Goal: Task Accomplishment & Management: Complete application form

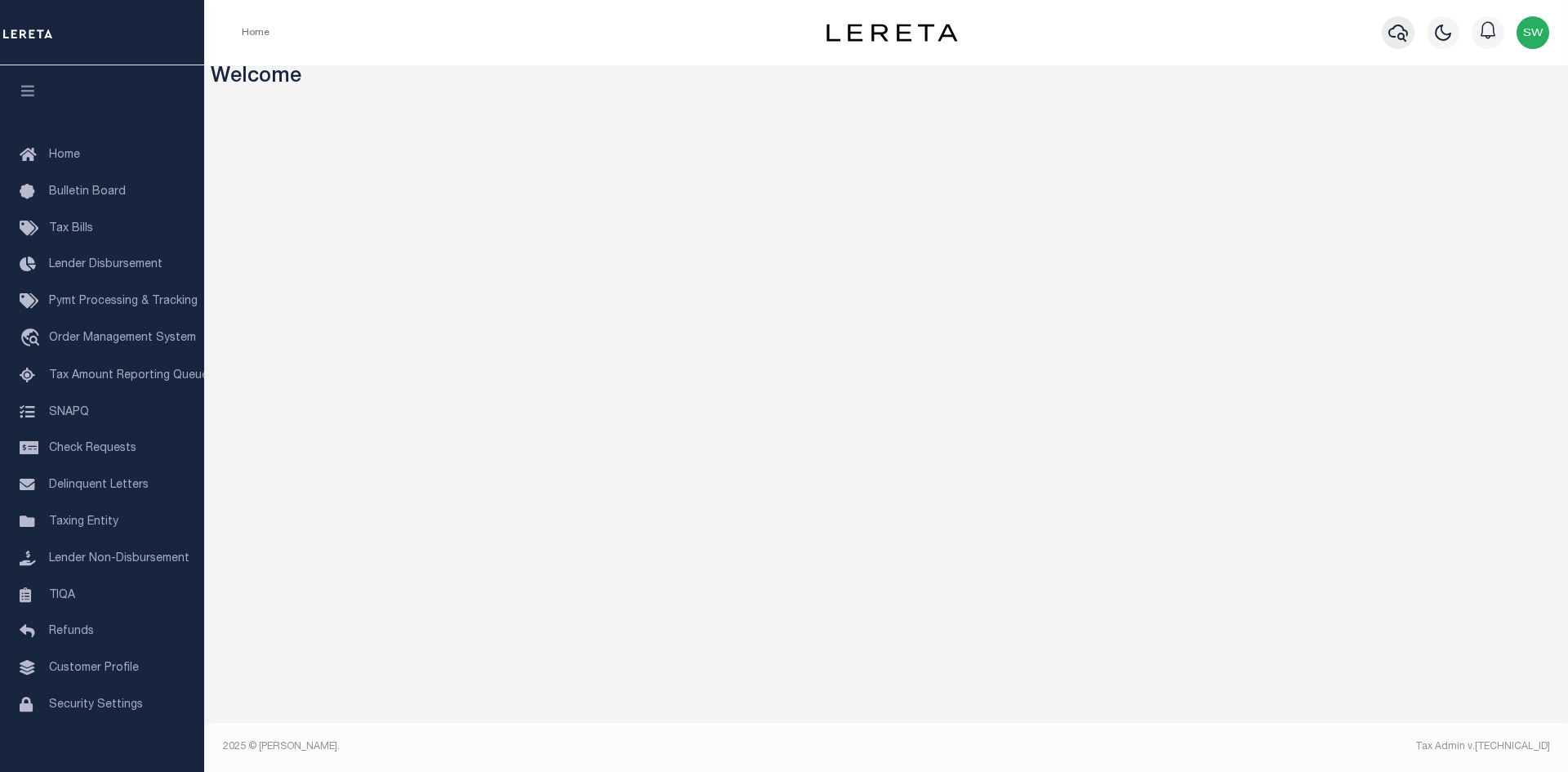
click at [1404, 39] on icon "button" at bounding box center [1398, 33] width 19 height 17
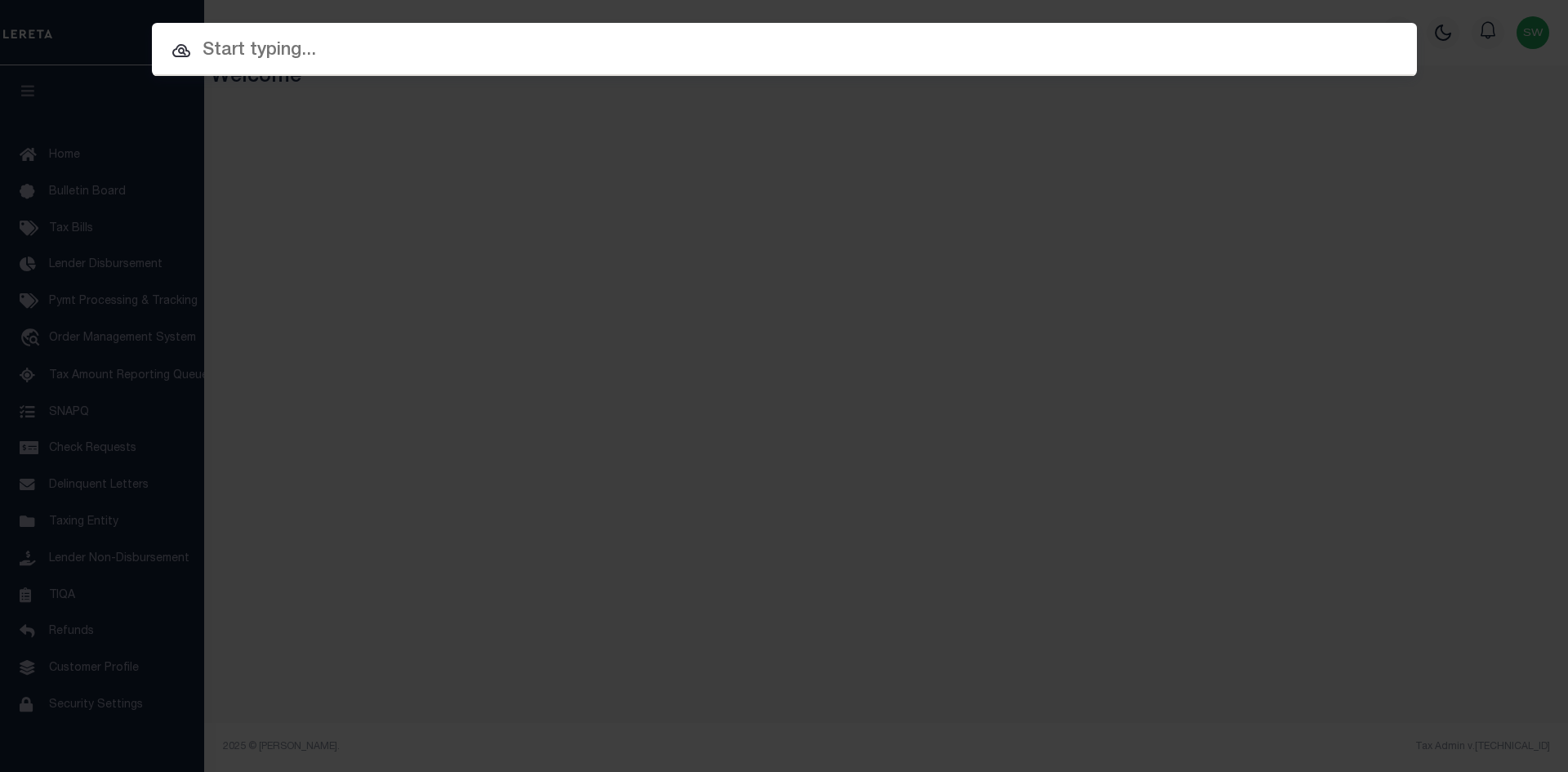
click at [250, 52] on input "text" at bounding box center [784, 51] width 1265 height 29
paste input "19184"
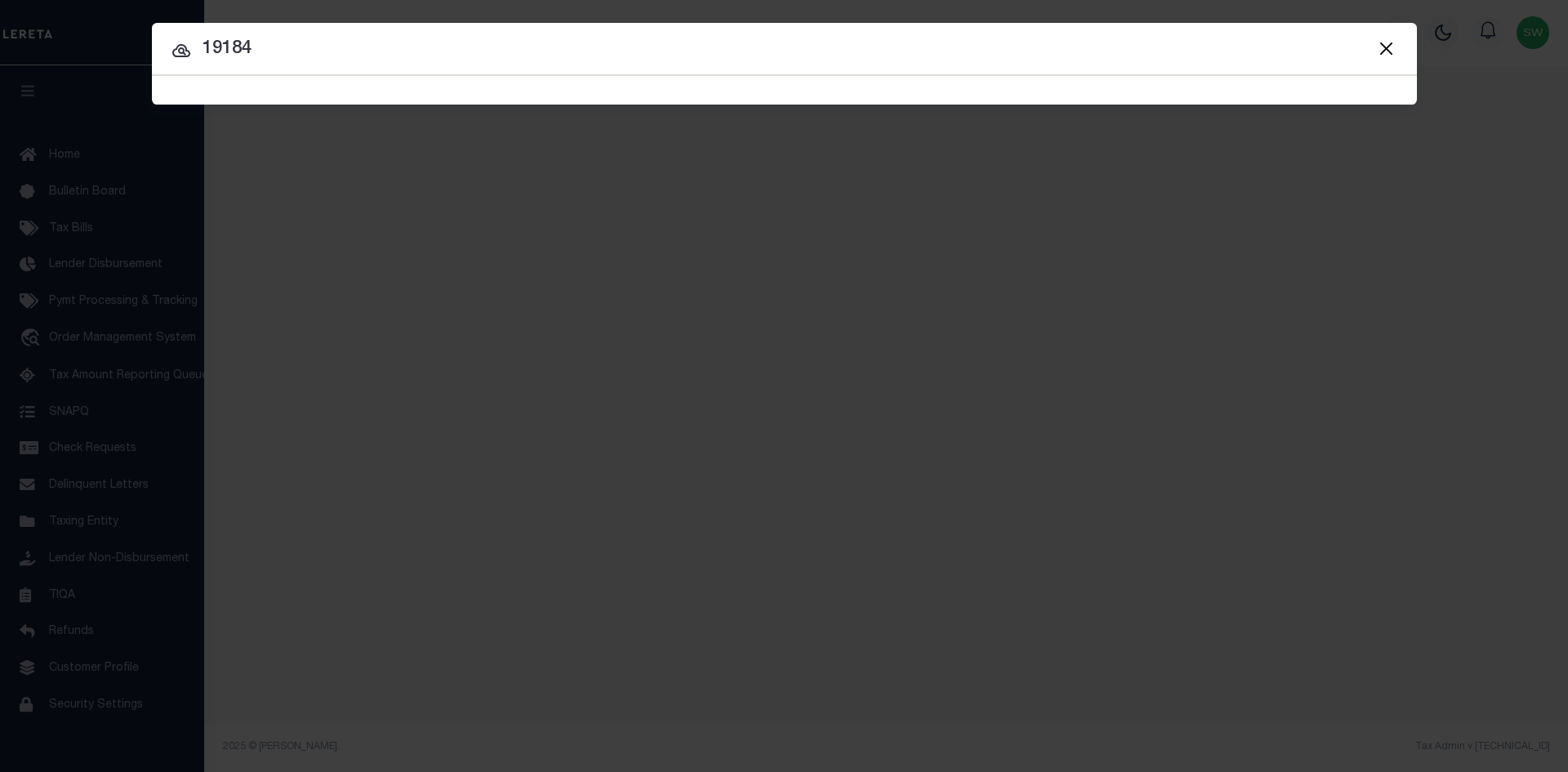
type input "19184"
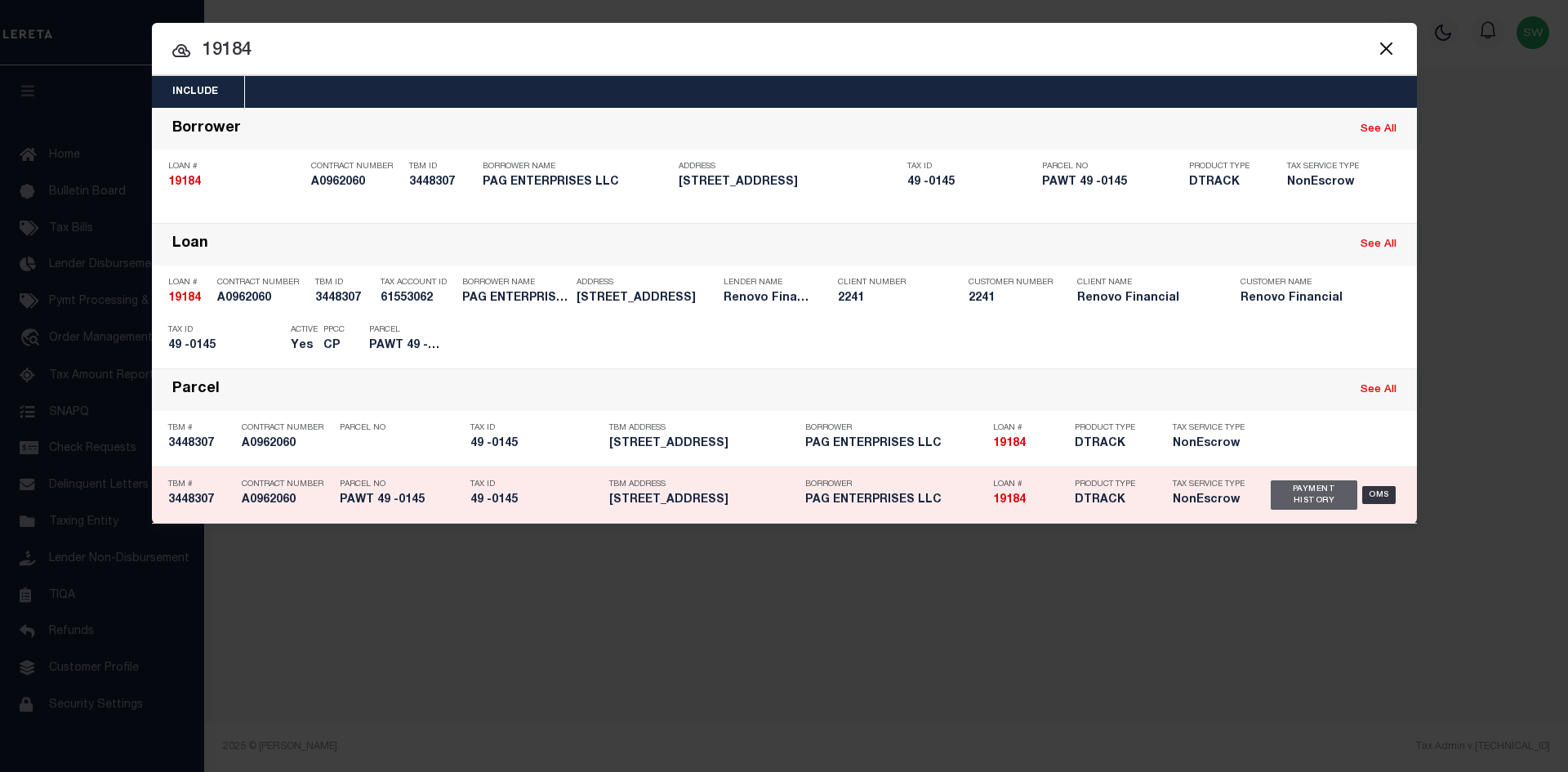
click at [1301, 503] on div "Payment History" at bounding box center [1314, 495] width 87 height 30
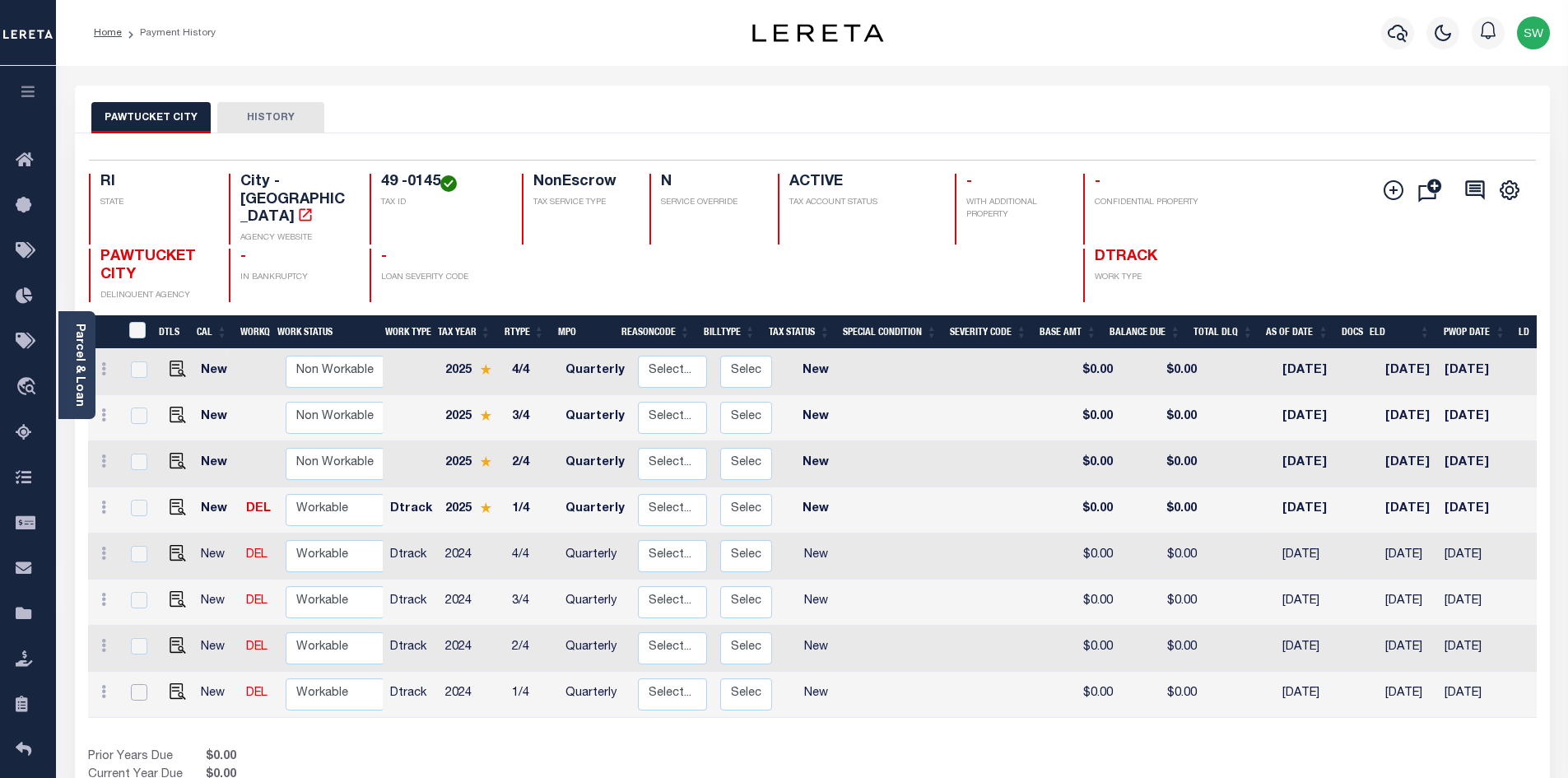
click at [134, 684] on input "checkbox" at bounding box center [139, 692] width 17 height 17
checkbox input "true"
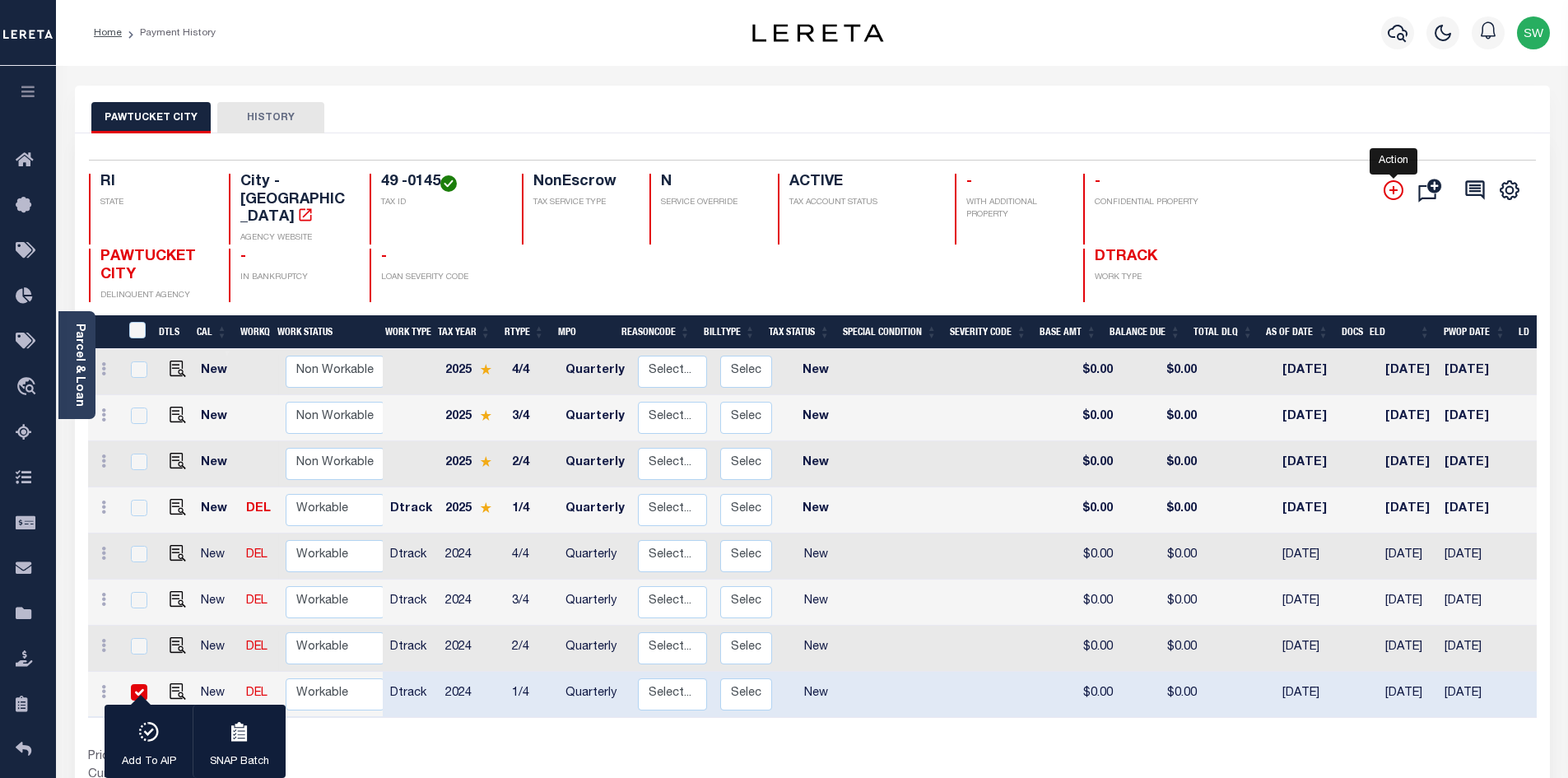
click at [1393, 197] on icon "" at bounding box center [1393, 190] width 19 height 19
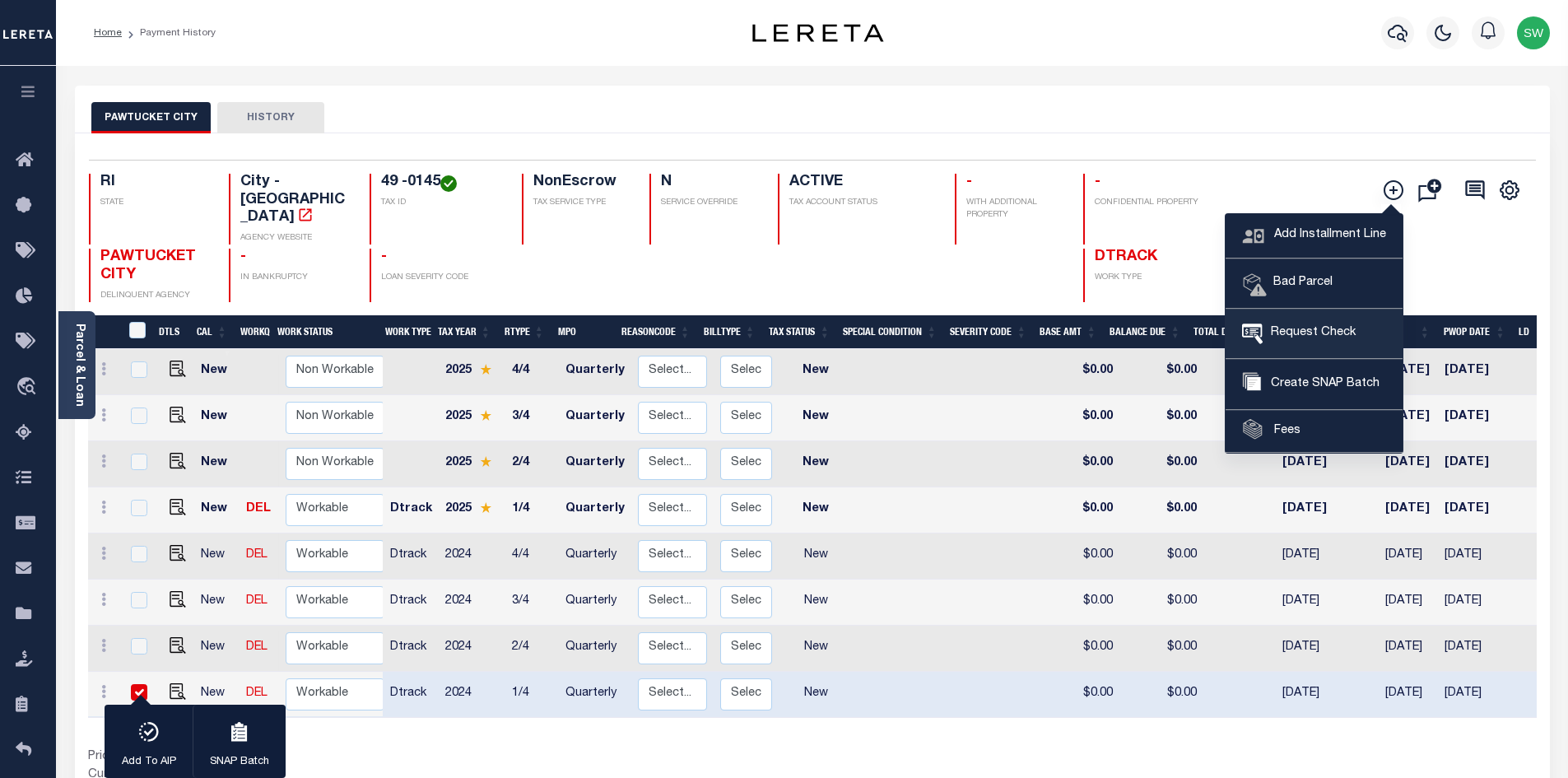
click at [1340, 337] on span "Request Check" at bounding box center [1310, 333] width 93 height 19
type input "CITY OF PAWTUCKET"
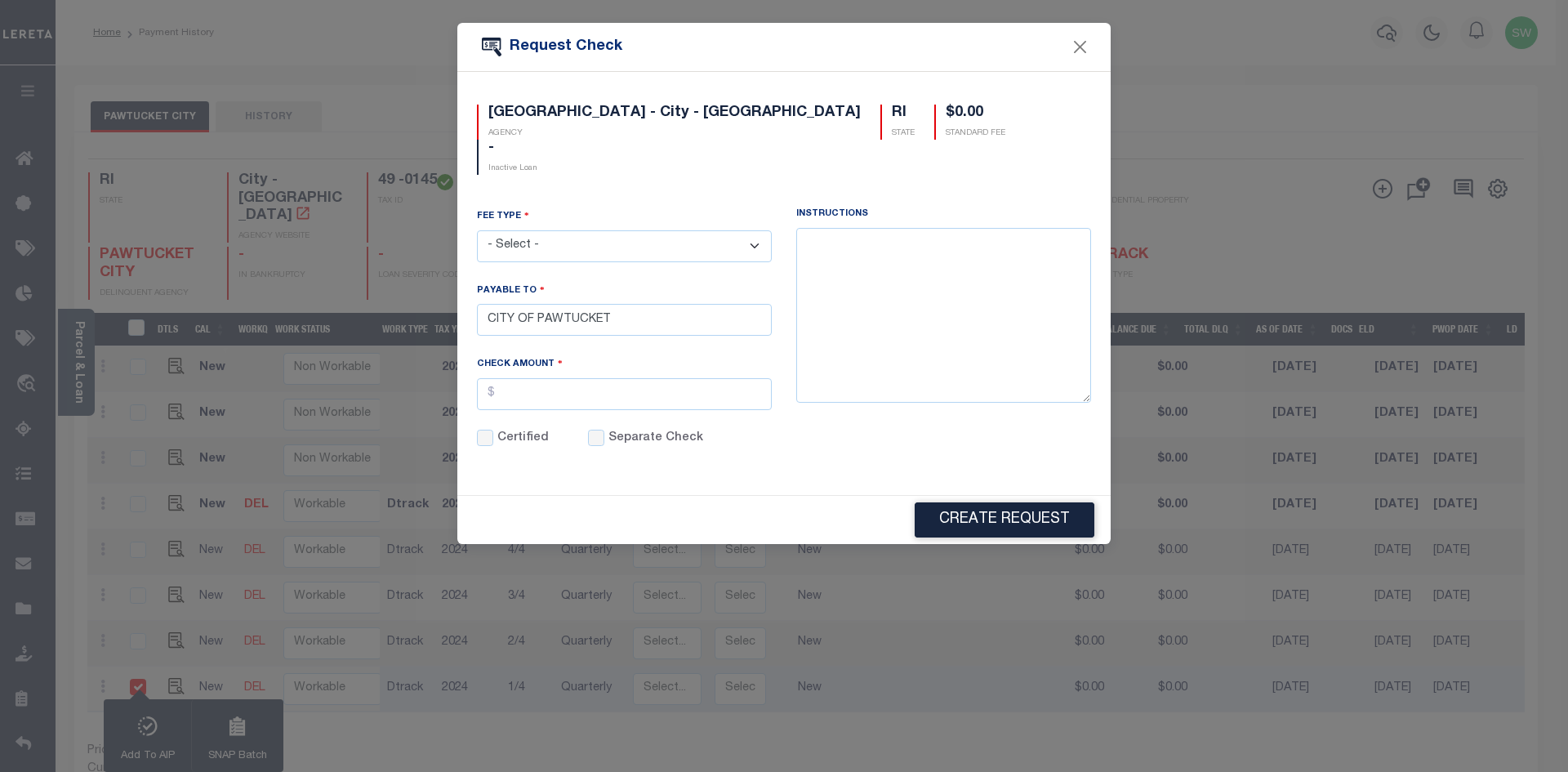
click at [758, 230] on select "- Select - ACH Advance Duplicate Bill File Fee Filing Fee Membership Fee Online…" at bounding box center [624, 246] width 295 height 31
select select "CRT"
click at [477, 230] on select "- Select - ACH Advance Duplicate Bill File Fee Filing Fee Membership Fee Online…" at bounding box center [624, 246] width 295 height 31
click at [528, 378] on input "text" at bounding box center [624, 393] width 295 height 31
type input "$25.00"
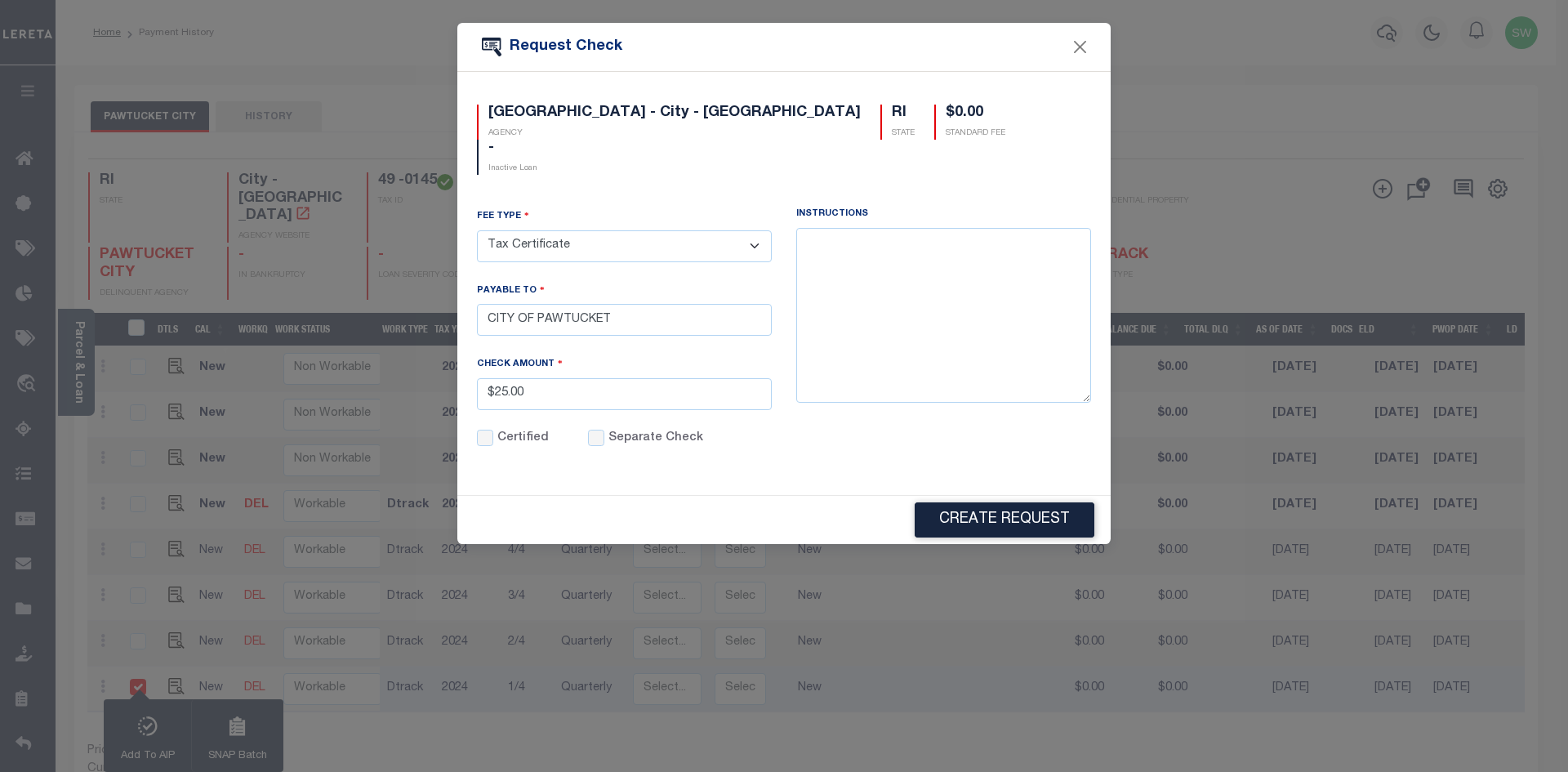
click at [820, 417] on div "Instructions" at bounding box center [944, 337] width 319 height 261
click at [989, 502] on button "Create Request" at bounding box center [1004, 519] width 179 height 35
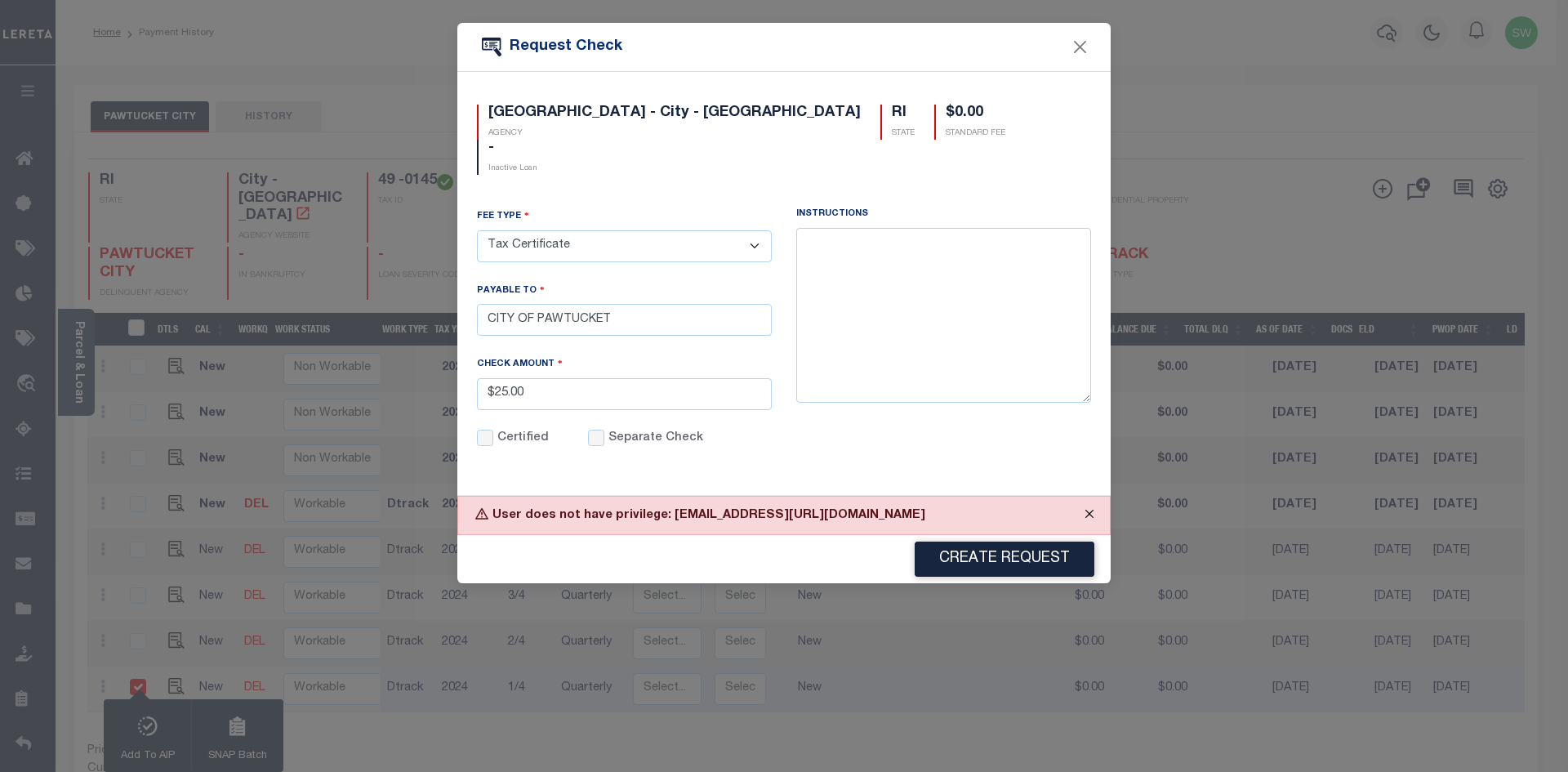
click at [1088, 497] on button "Close" at bounding box center [1090, 514] width 41 height 36
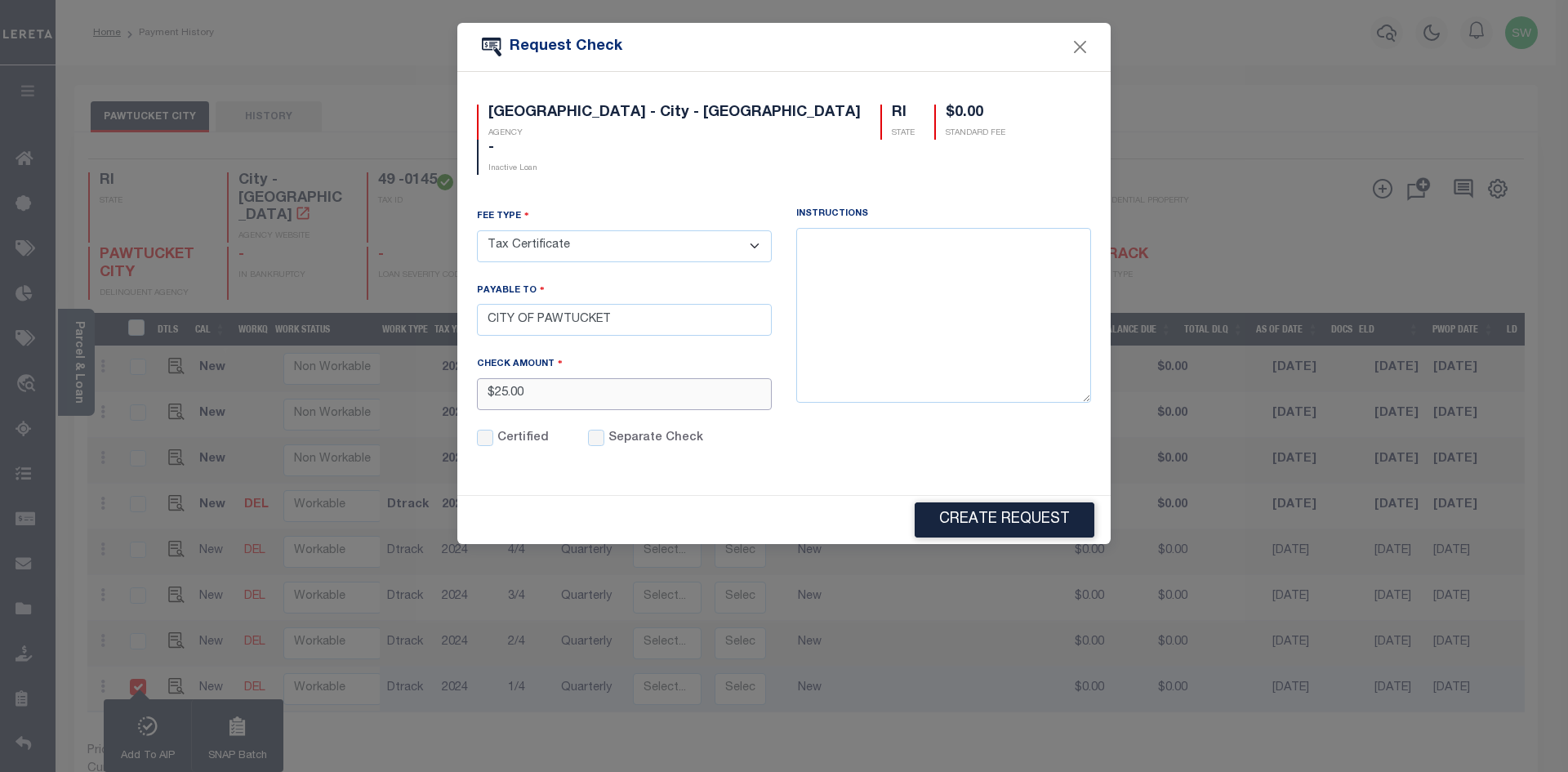
drag, startPoint x: 553, startPoint y: 361, endPoint x: 457, endPoint y: 358, distance: 96.0
click at [457, 358] on div "PAWTUCKET CITY - City - RI AGENCY RI STATE $0.00 STANDARD FEE - Inactive Loan F…" at bounding box center [784, 282] width 653 height 422
click at [957, 149] on div "PAWTUCKET CITY - City - RI AGENCY RI STATE $0.00 STANDARD FEE - Inactive Loan" at bounding box center [784, 150] width 638 height 90
drag, startPoint x: 566, startPoint y: 369, endPoint x: 452, endPoint y: 371, distance: 114.0
click at [452, 371] on form "Request Check [GEOGRAPHIC_DATA] - City - [GEOGRAPHIC_DATA] RI STATE $0.00 STAND…" at bounding box center [784, 283] width 1568 height 521
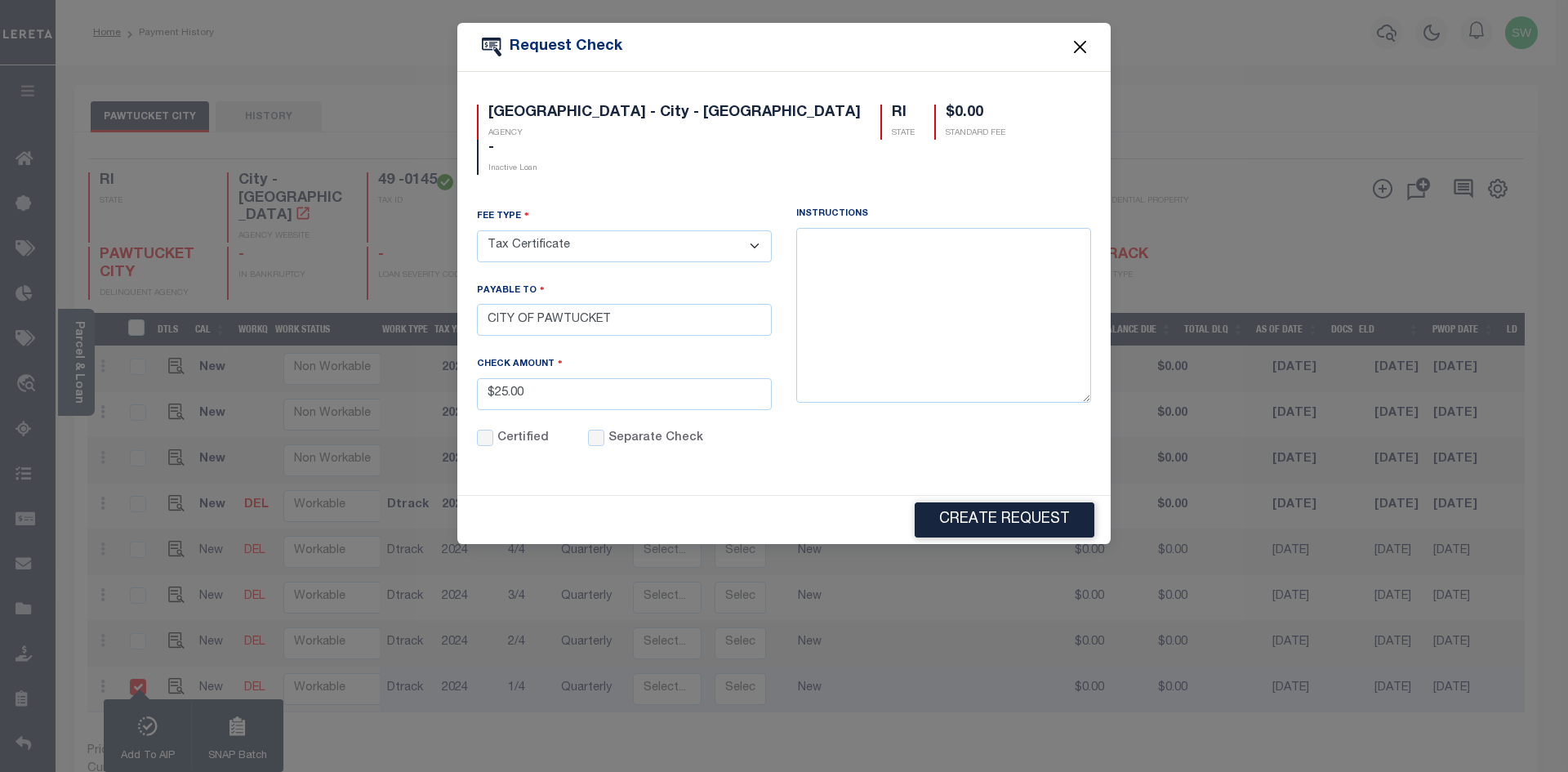
click at [1083, 44] on button "Close" at bounding box center [1081, 47] width 21 height 21
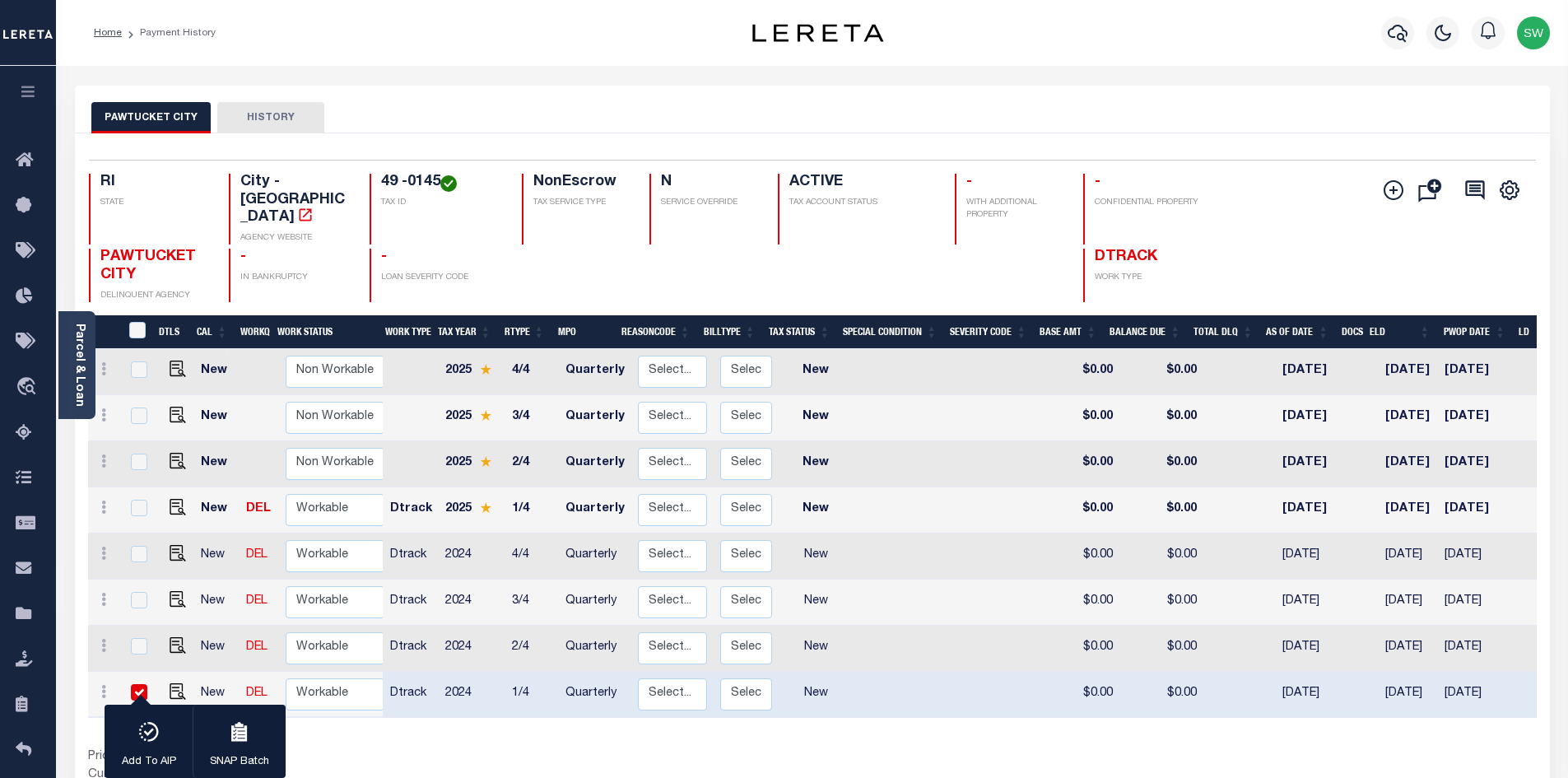
click at [36, 93] on icon "button" at bounding box center [27, 91] width 19 height 15
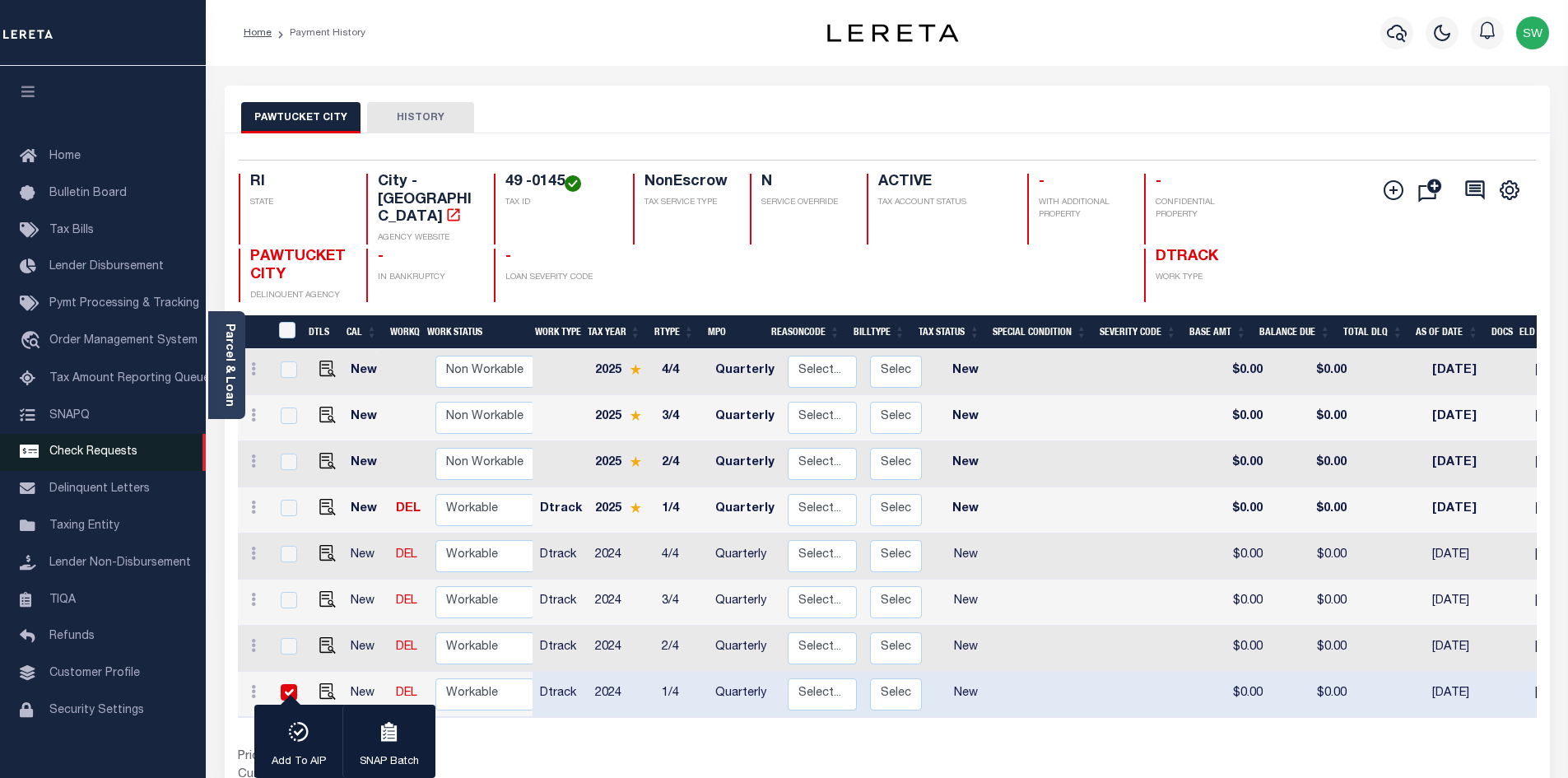
click at [100, 457] on span "Check Requests" at bounding box center [93, 451] width 88 height 11
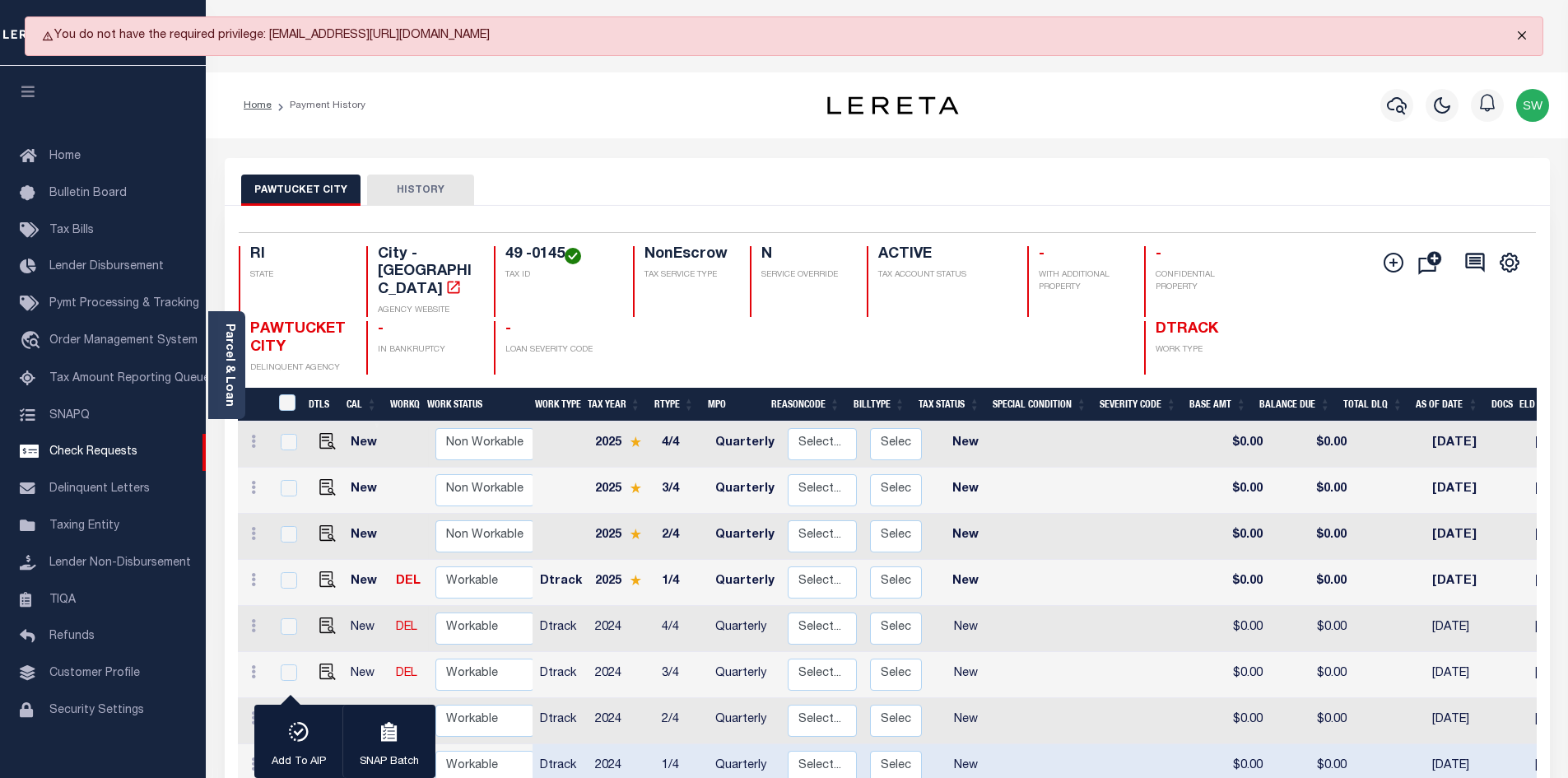
click at [1530, 39] on button "Close" at bounding box center [1522, 35] width 41 height 36
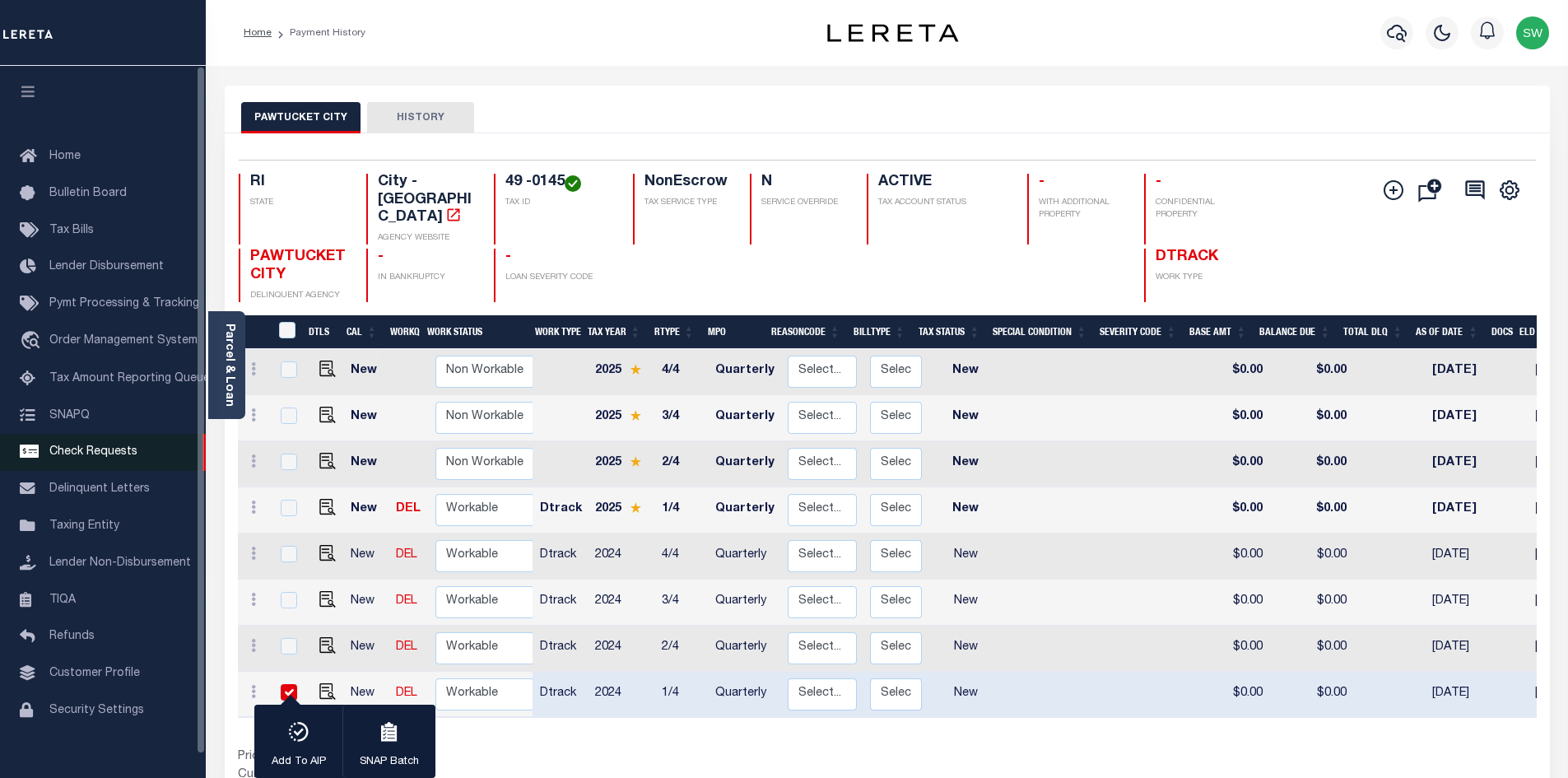
click at [92, 452] on span "Check Requests" at bounding box center [93, 451] width 88 height 11
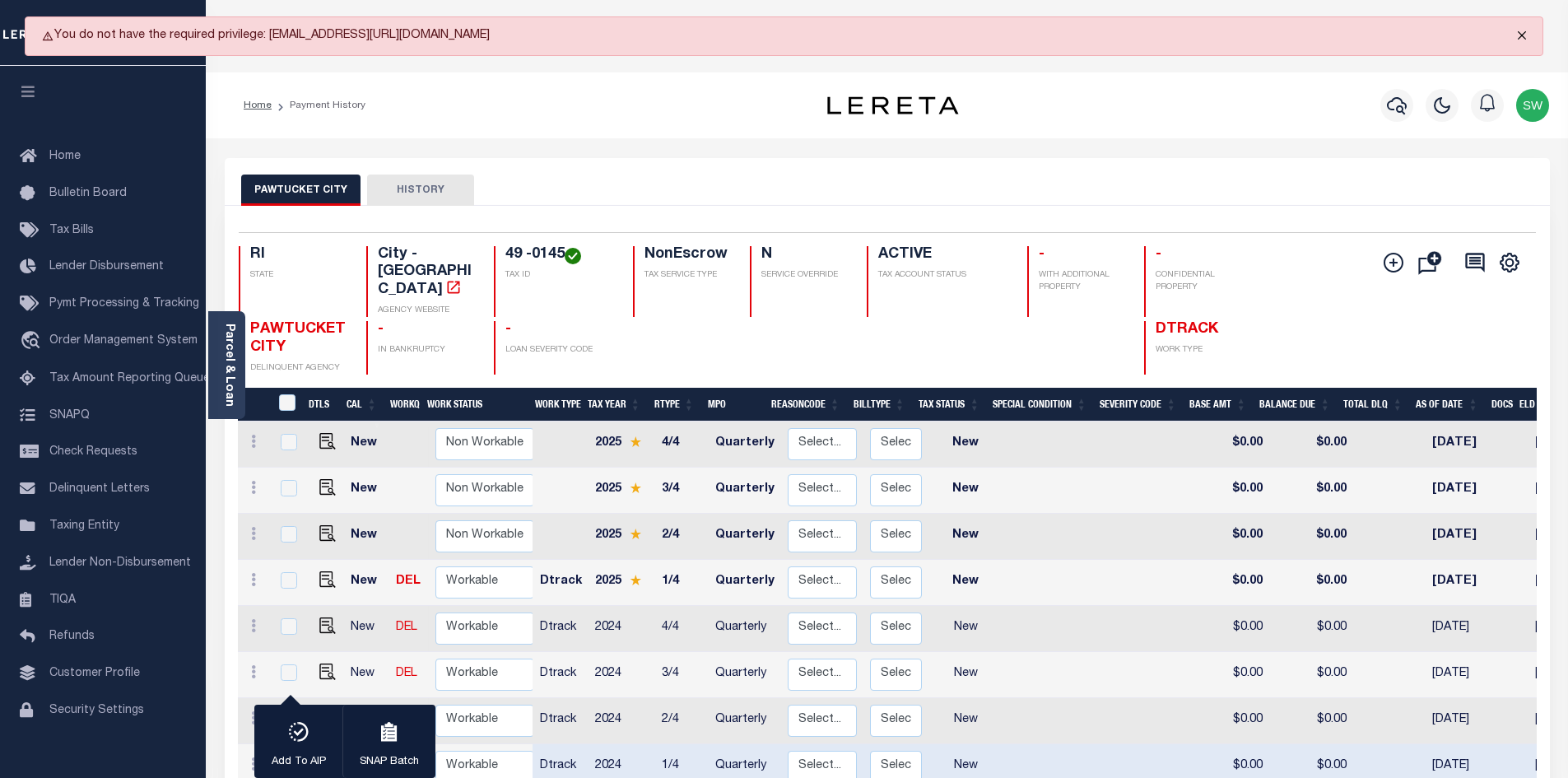
click at [1529, 37] on button "Close" at bounding box center [1522, 35] width 41 height 36
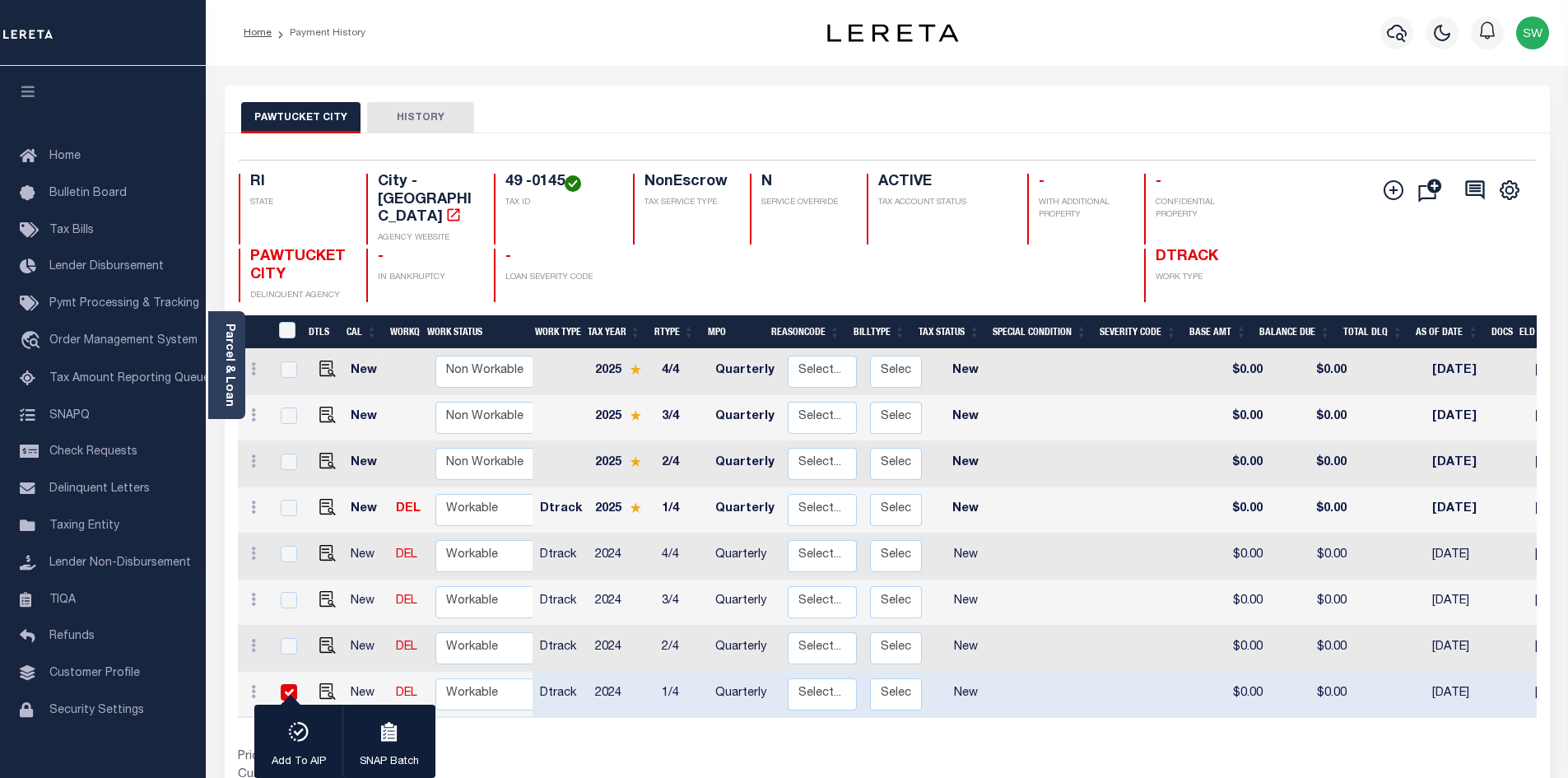
click at [283, 684] on input "checkbox" at bounding box center [289, 692] width 17 height 17
checkbox input "false"
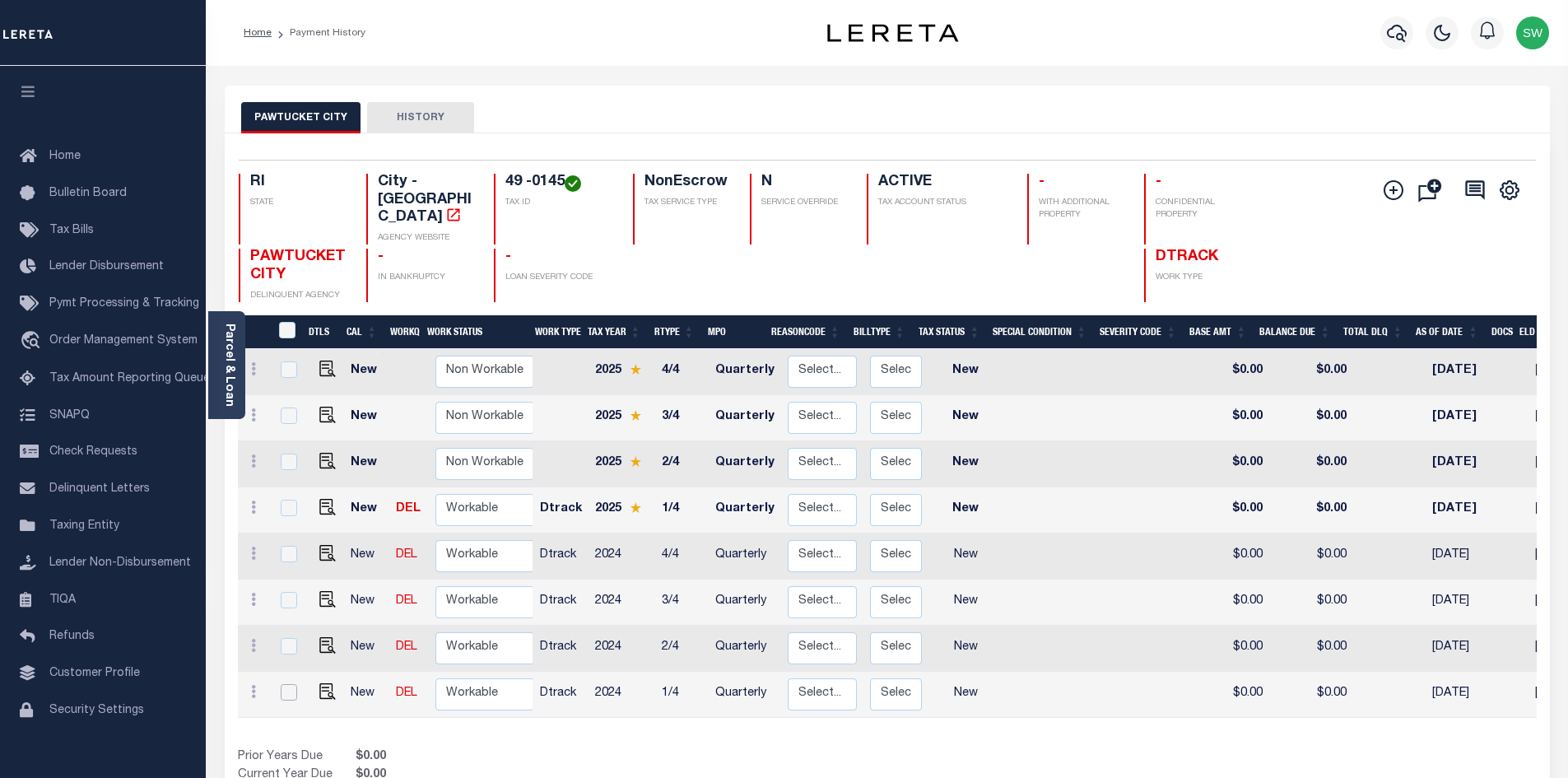
click at [292, 684] on input "checkbox" at bounding box center [289, 692] width 17 height 17
checkbox input "true"
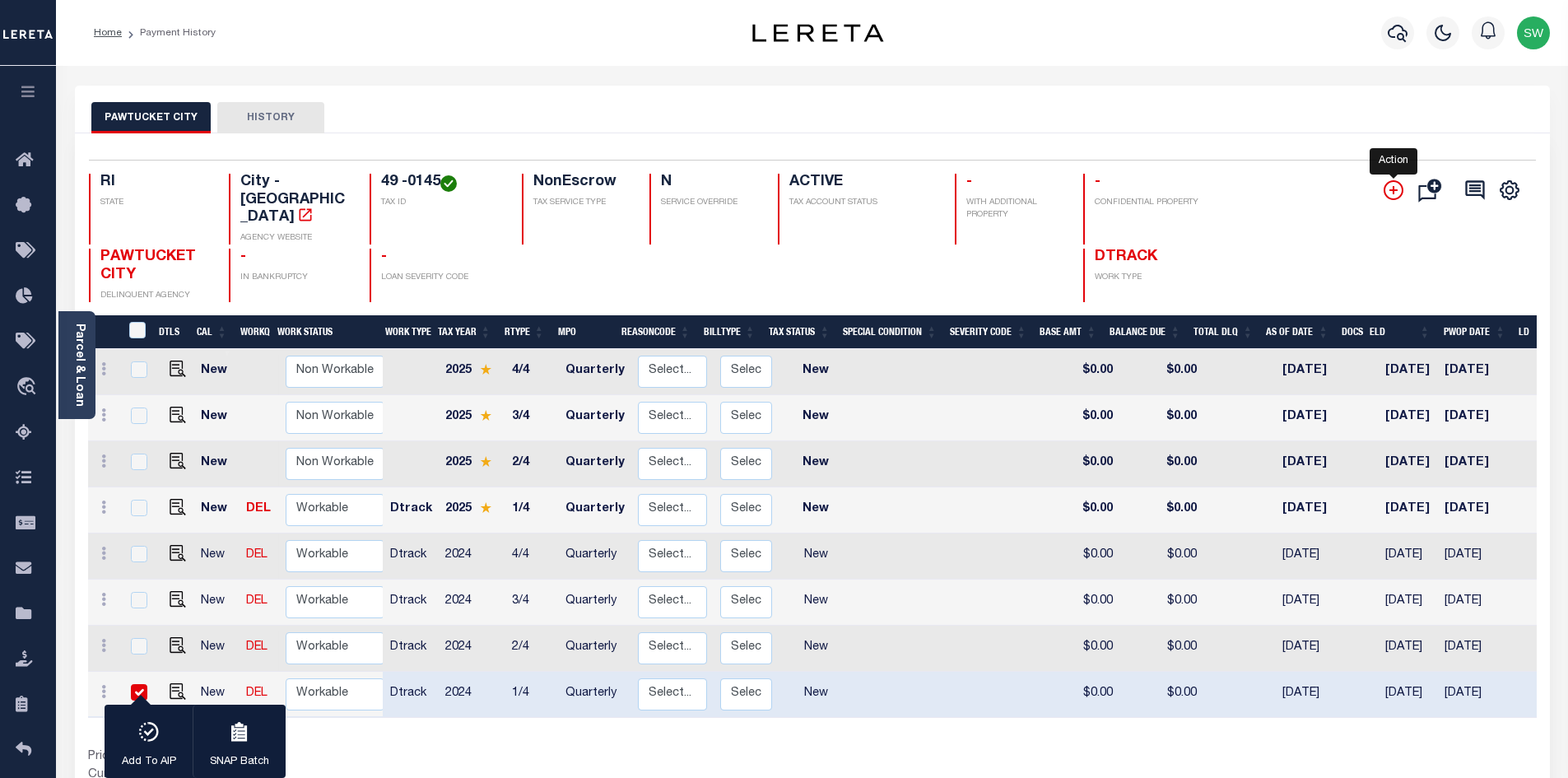
click at [1393, 189] on icon "" at bounding box center [1393, 189] width 8 height 8
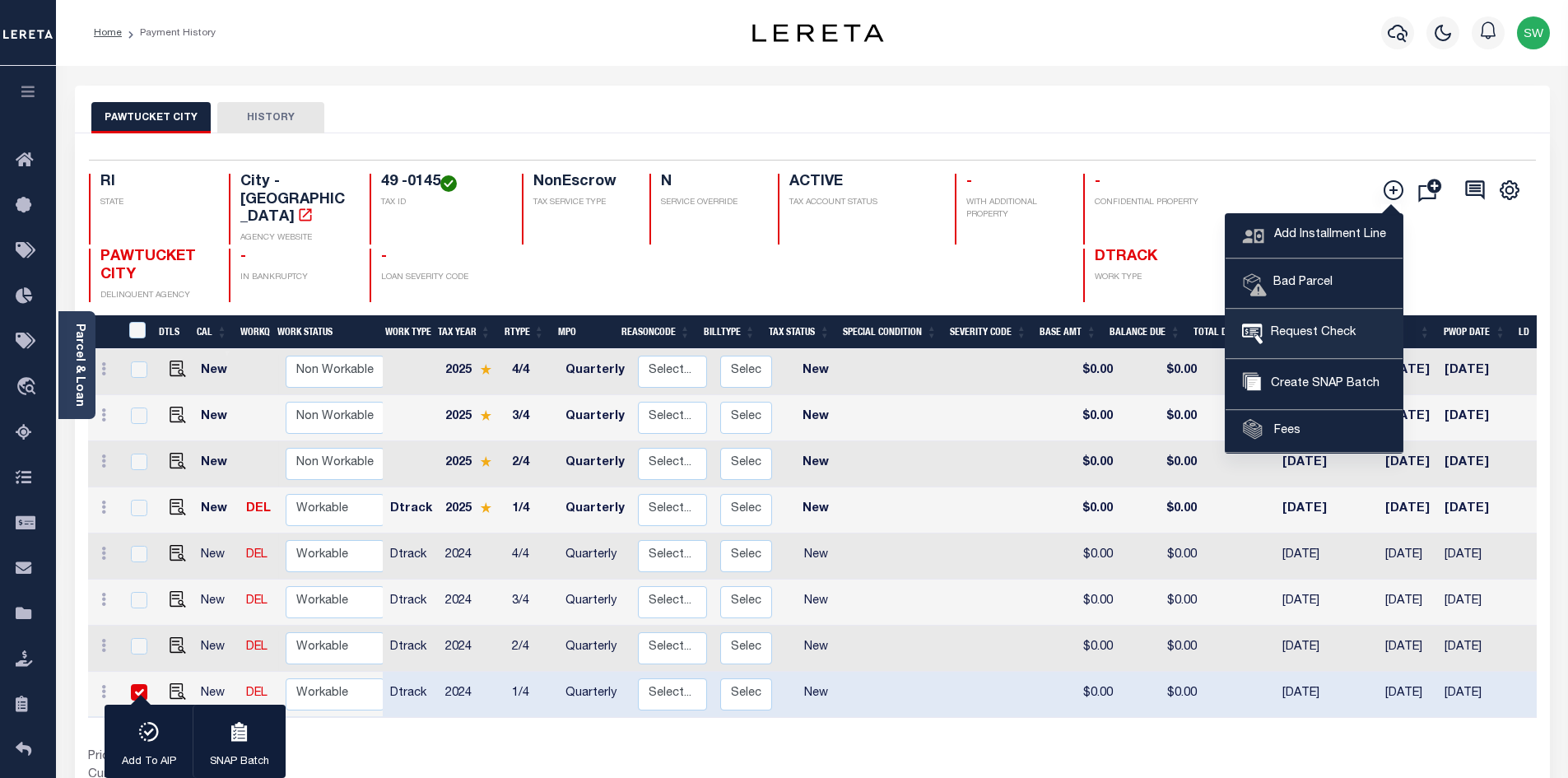
click at [1341, 334] on span "Request Check" at bounding box center [1310, 333] width 93 height 19
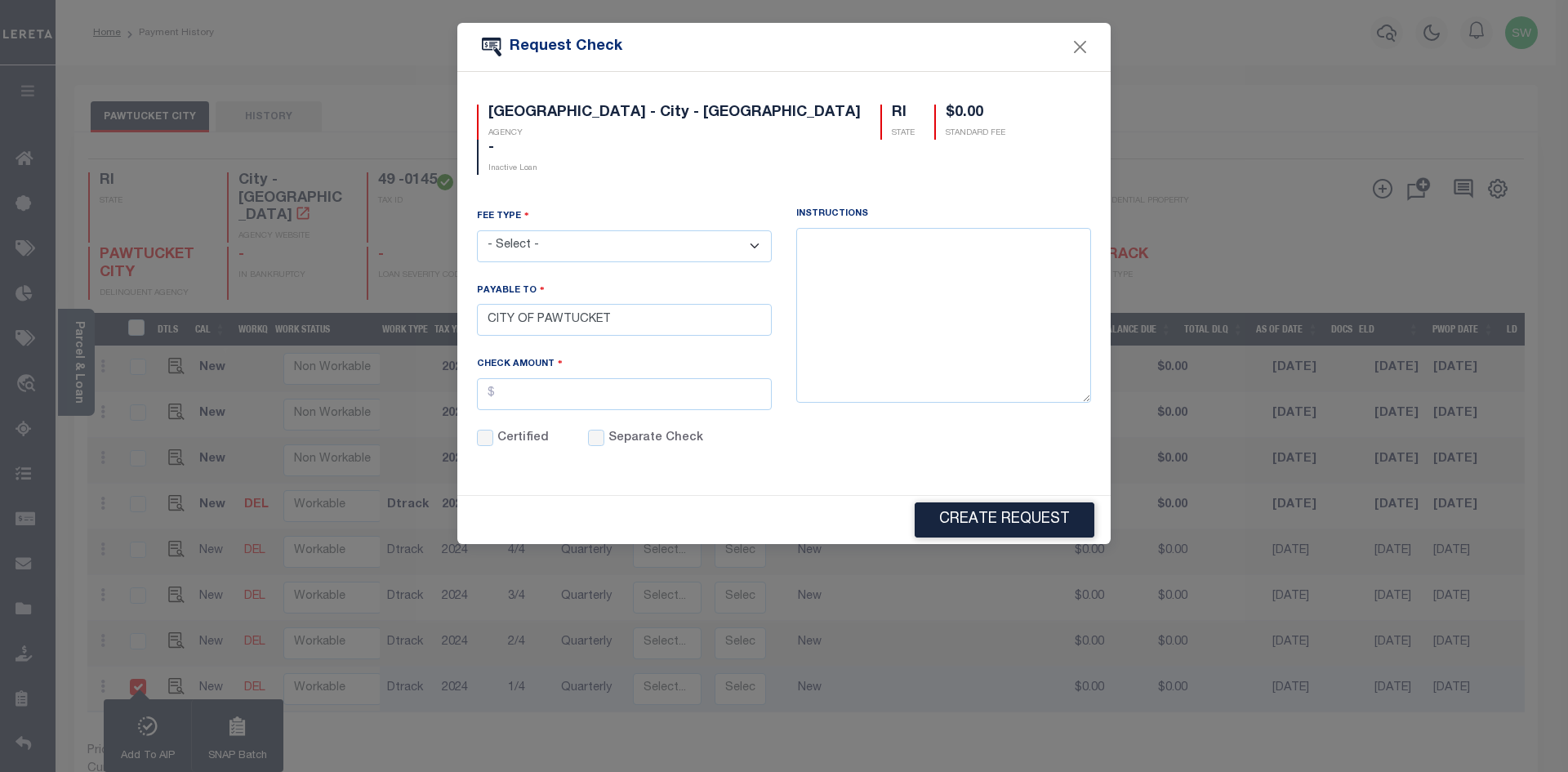
click at [1176, 59] on form "Request Check [GEOGRAPHIC_DATA] - City - [GEOGRAPHIC_DATA] RI STATE $0.00 STAND…" at bounding box center [784, 283] width 1568 height 521
click at [1084, 42] on button "Close" at bounding box center [1081, 47] width 21 height 21
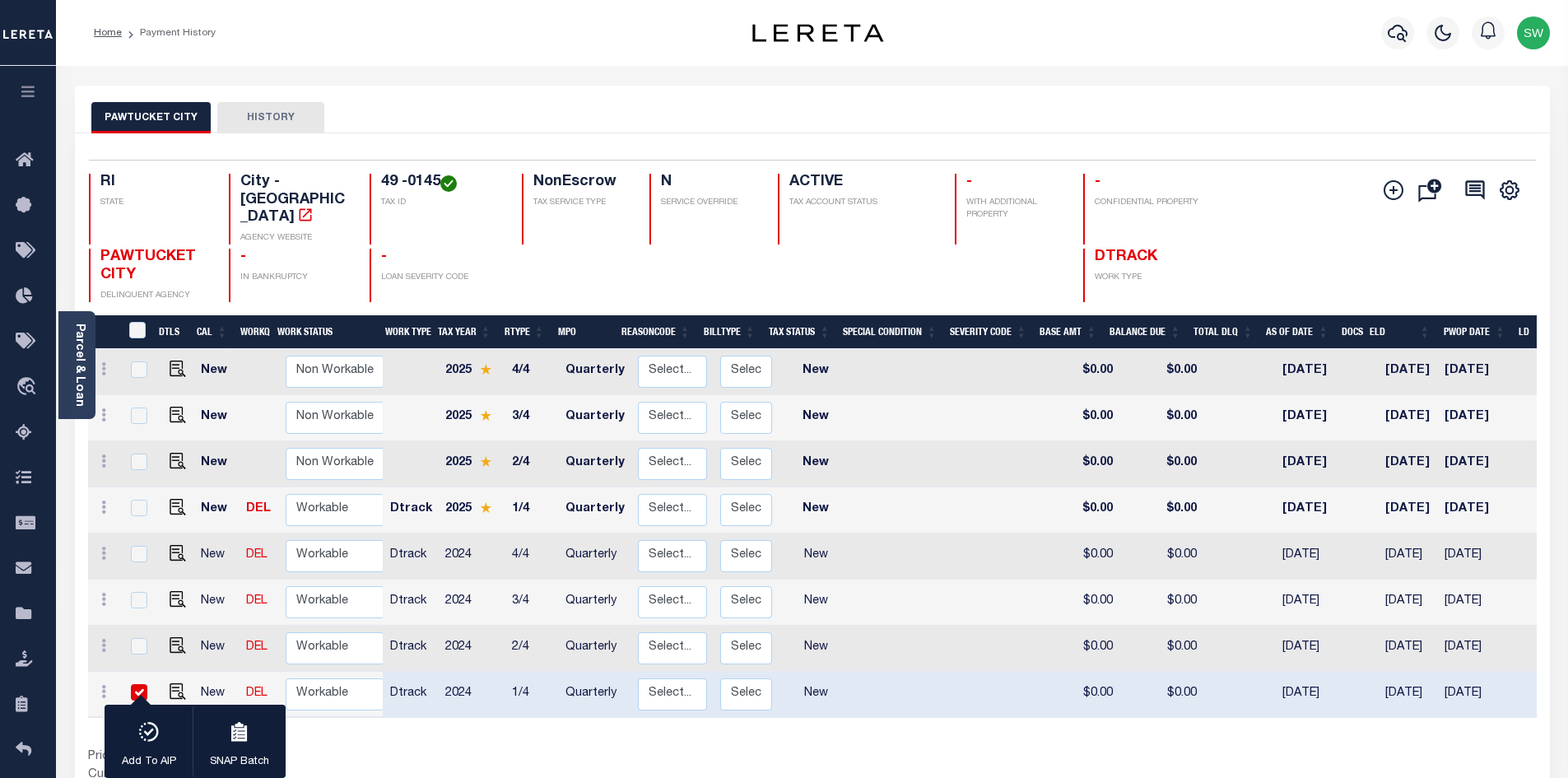
click at [587, 748] on div "Prior Years Due $0.00 Current Year Due $0.00 Total Balance Due $0.00" at bounding box center [450, 775] width 725 height 56
click at [137, 684] on input "checkbox" at bounding box center [139, 692] width 17 height 17
checkbox input "false"
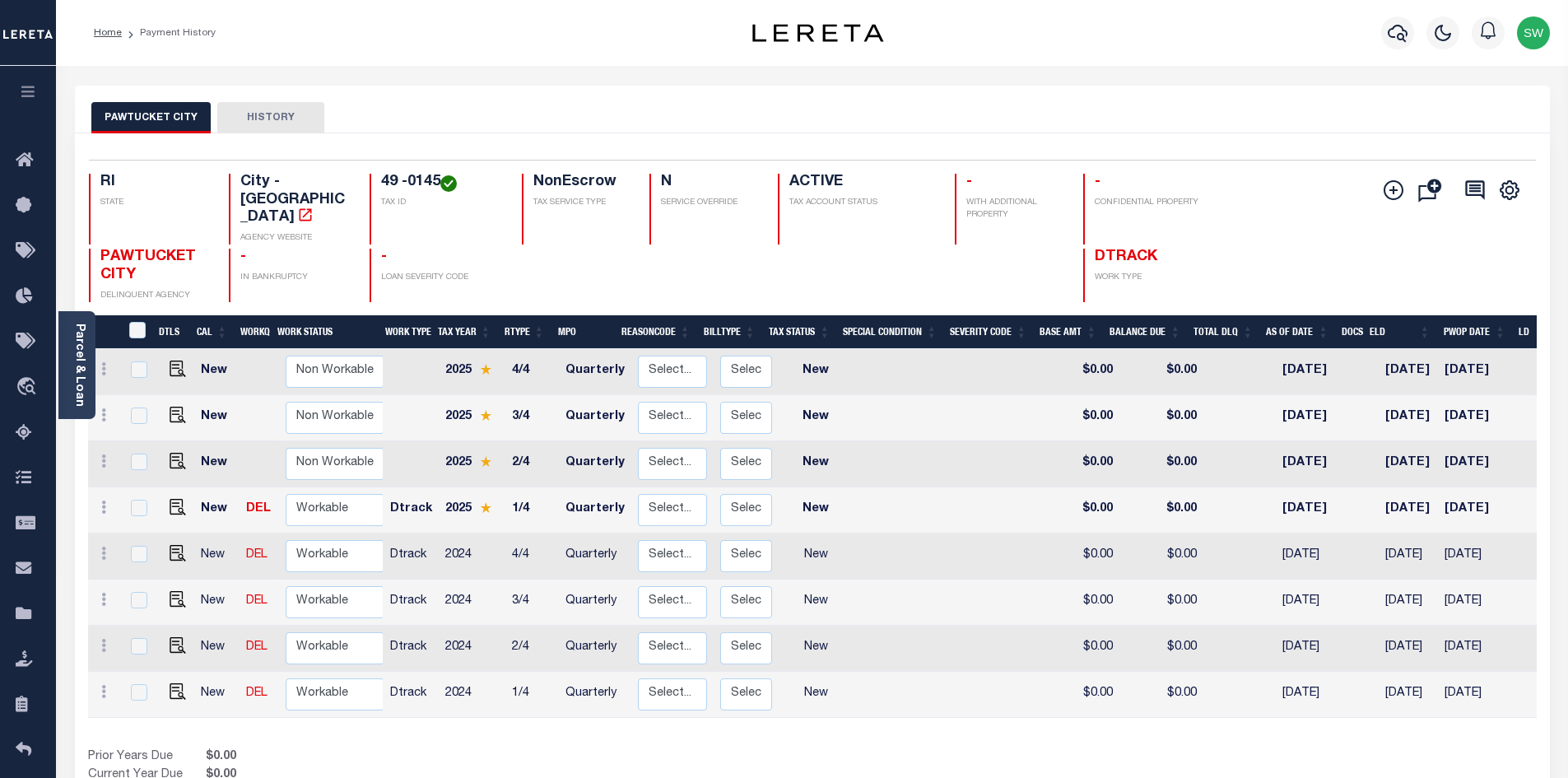
click at [435, 752] on div "Prior Years Due $0.00 Current Year Due $0.00 Total Balance Due $0.00" at bounding box center [450, 775] width 725 height 56
click at [435, 750] on div "Prior Years Due $0.00 Current Year Due $0.00 Total Balance Due $0.00" at bounding box center [450, 775] width 725 height 56
click at [971, 107] on div "PAWTUCKET CITY HISTORY" at bounding box center [813, 117] width 1443 height 31
click at [410, 764] on div "Prior Years Due $0.00 Current Year Due $0.00 Total Balance Due $0.00" at bounding box center [450, 775] width 725 height 56
click at [411, 756] on div "Prior Years Due $0.00 Current Year Due $0.00 Total Balance Due $0.00" at bounding box center [450, 775] width 725 height 56
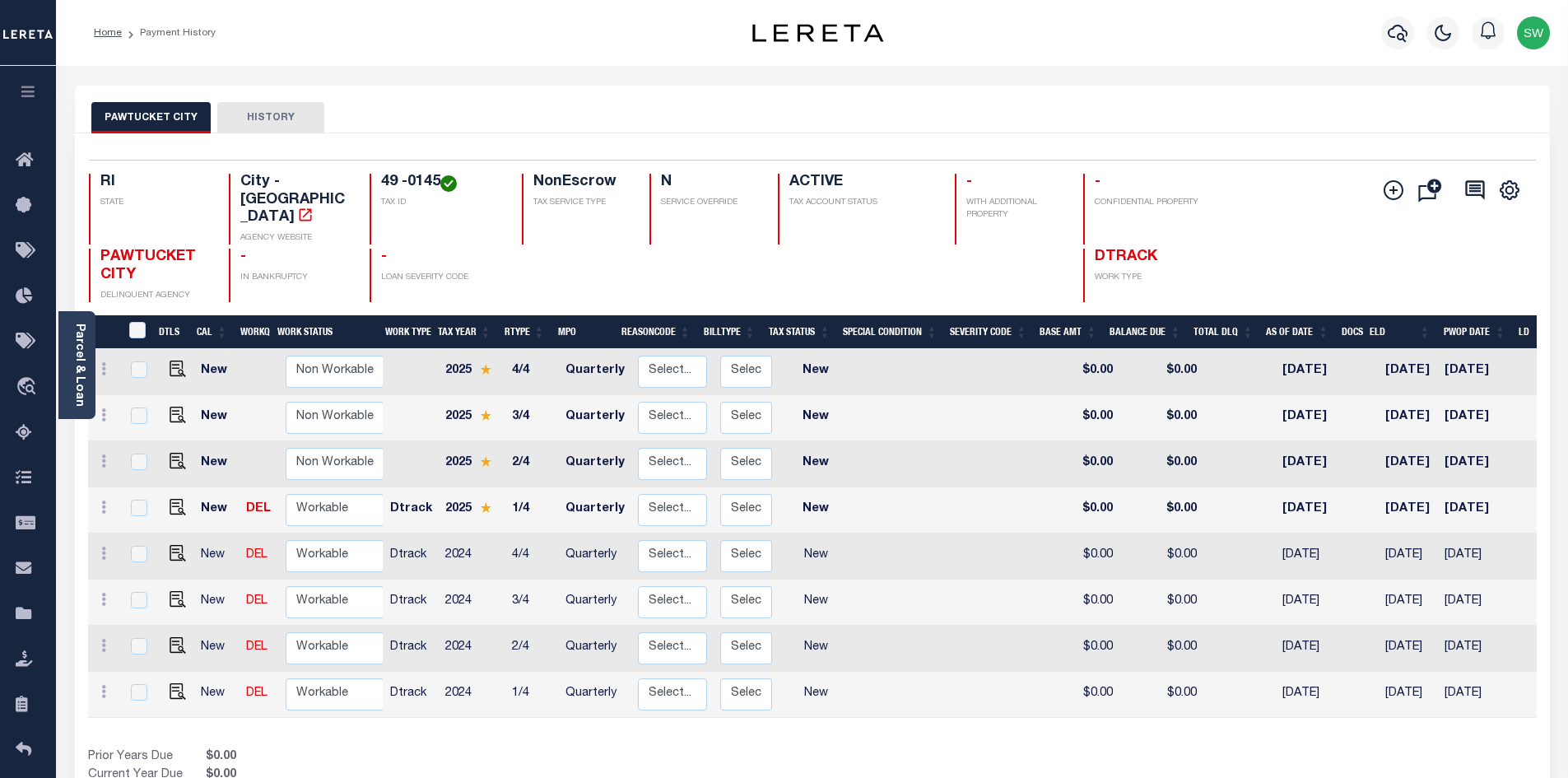
click at [503, 748] on div "Prior Years Due $0.00 Current Year Due $0.00 Total Balance Due $0.00" at bounding box center [450, 775] width 725 height 56
click at [458, 748] on div "Prior Years Due $0.00 Current Year Due $0.00 Total Balance Due $0.00" at bounding box center [450, 775] width 725 height 56
drag, startPoint x: 383, startPoint y: 743, endPoint x: 398, endPoint y: 737, distance: 16.2
click at [383, 748] on div "Prior Years Due $0.00 Current Year Due $0.00 Total Balance Due $0.00" at bounding box center [450, 775] width 725 height 56
click at [144, 684] on input "checkbox" at bounding box center [139, 692] width 17 height 17
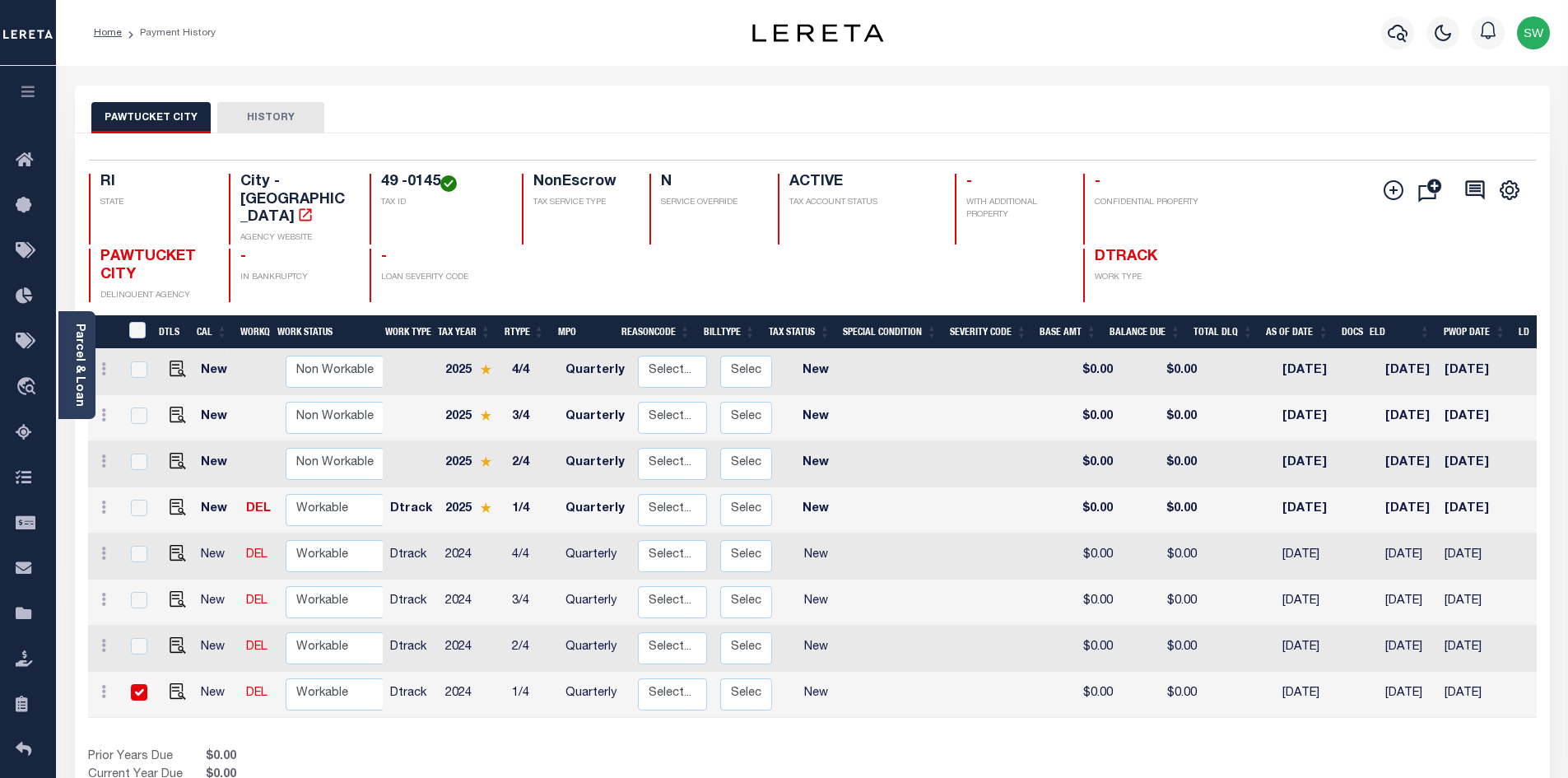
checkbox input "true"
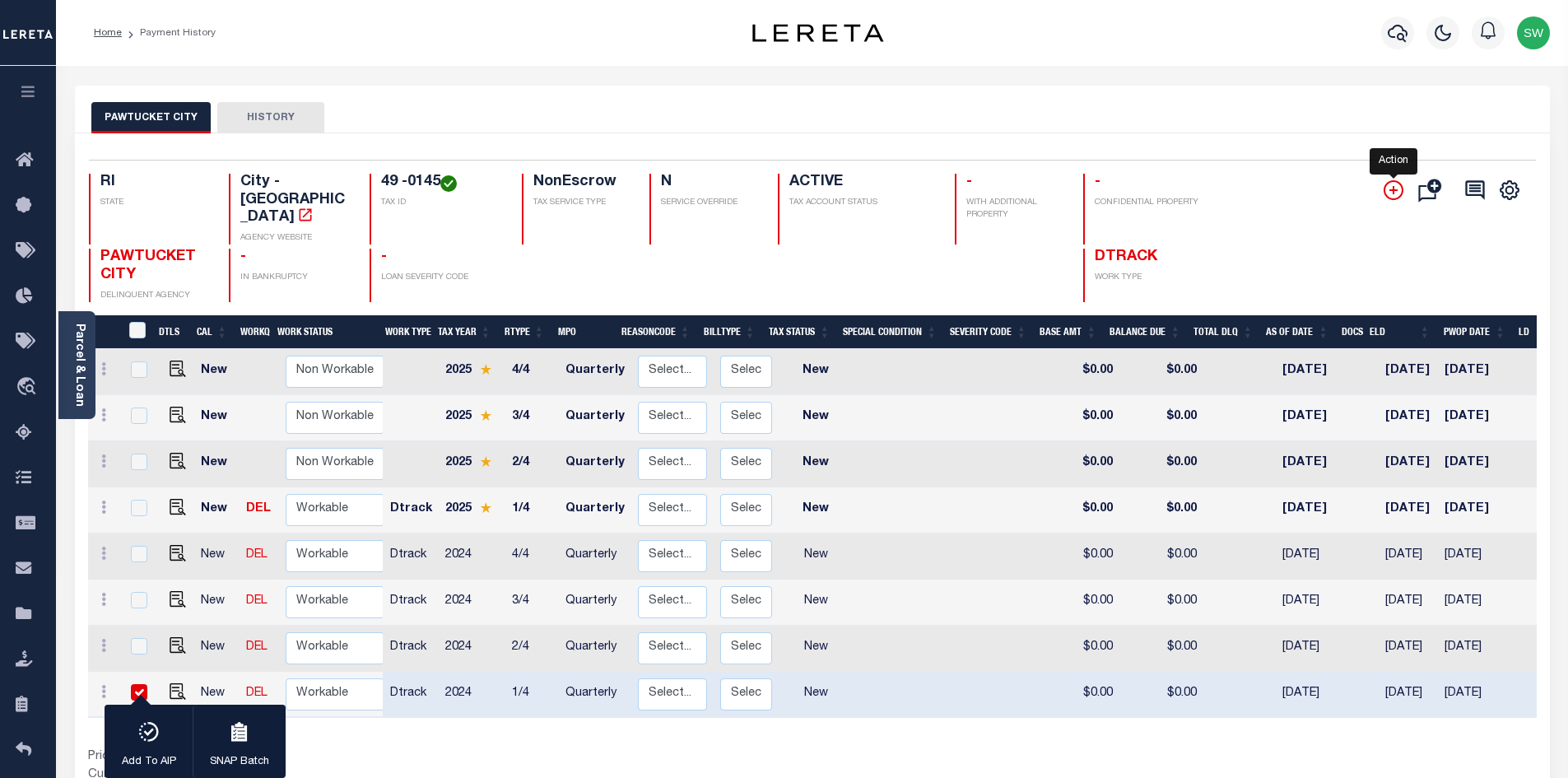
click at [1398, 196] on icon "" at bounding box center [1393, 190] width 19 height 19
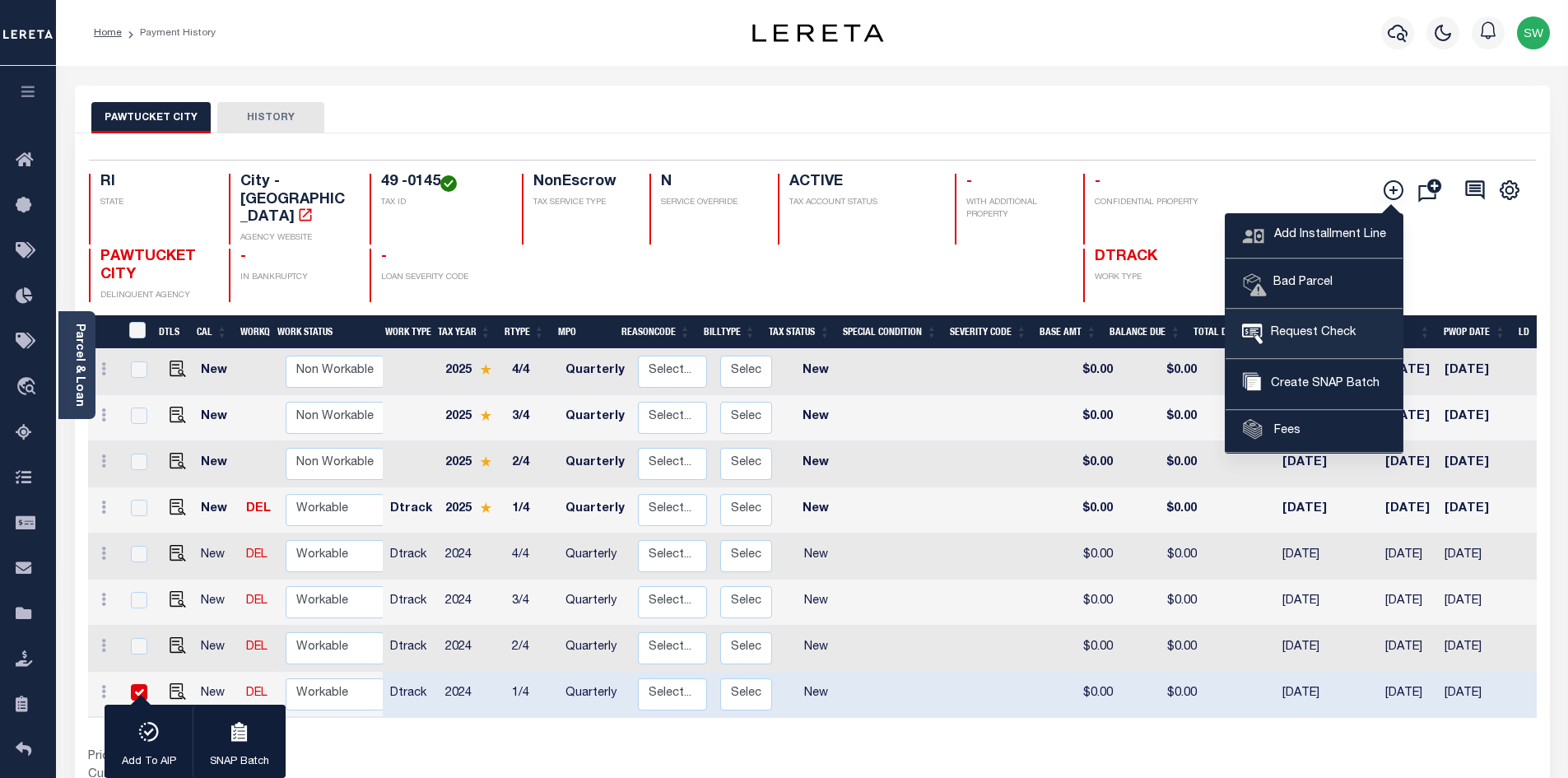
click at [1324, 332] on span "Request Check" at bounding box center [1310, 333] width 93 height 19
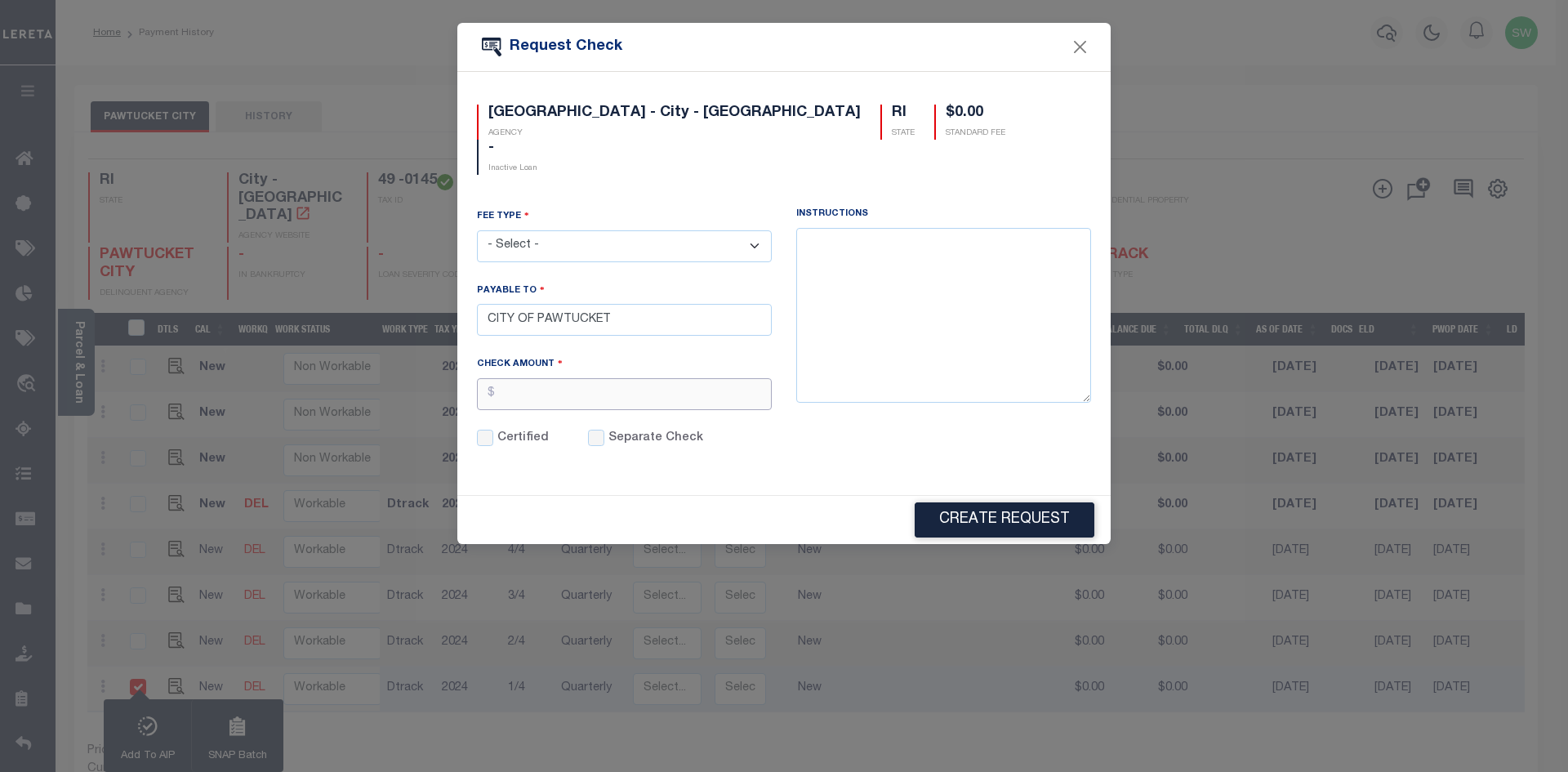
click at [528, 378] on input "text" at bounding box center [624, 393] width 295 height 31
click at [1082, 52] on button "Close" at bounding box center [1081, 47] width 21 height 21
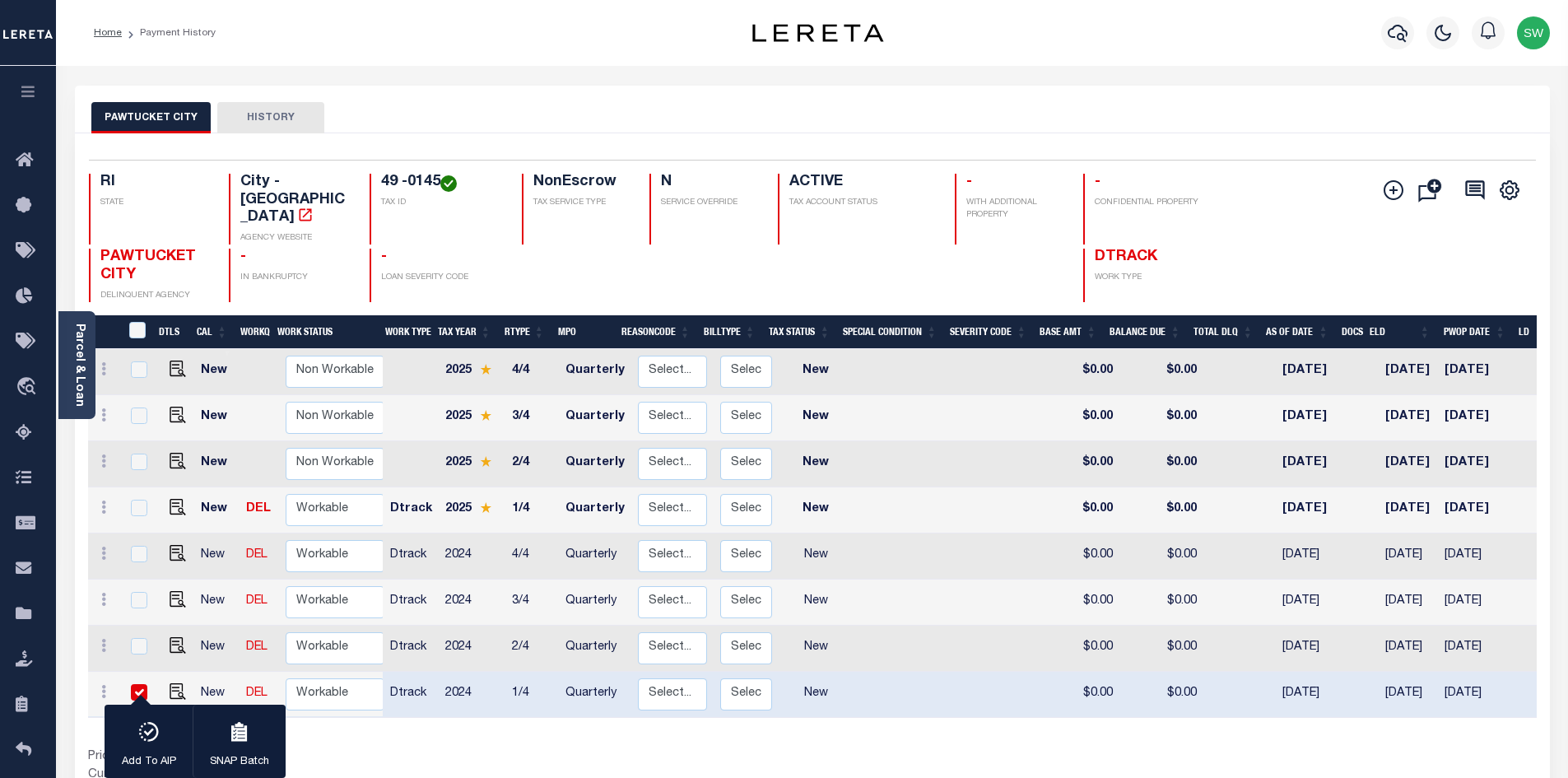
click at [448, 748] on div "Prior Years Due $0.00 Current Year Due $0.00 Total Balance Due $0.00" at bounding box center [450, 775] width 725 height 56
click at [97, 526] on span "Check Requests" at bounding box center [120, 523] width 141 height 45
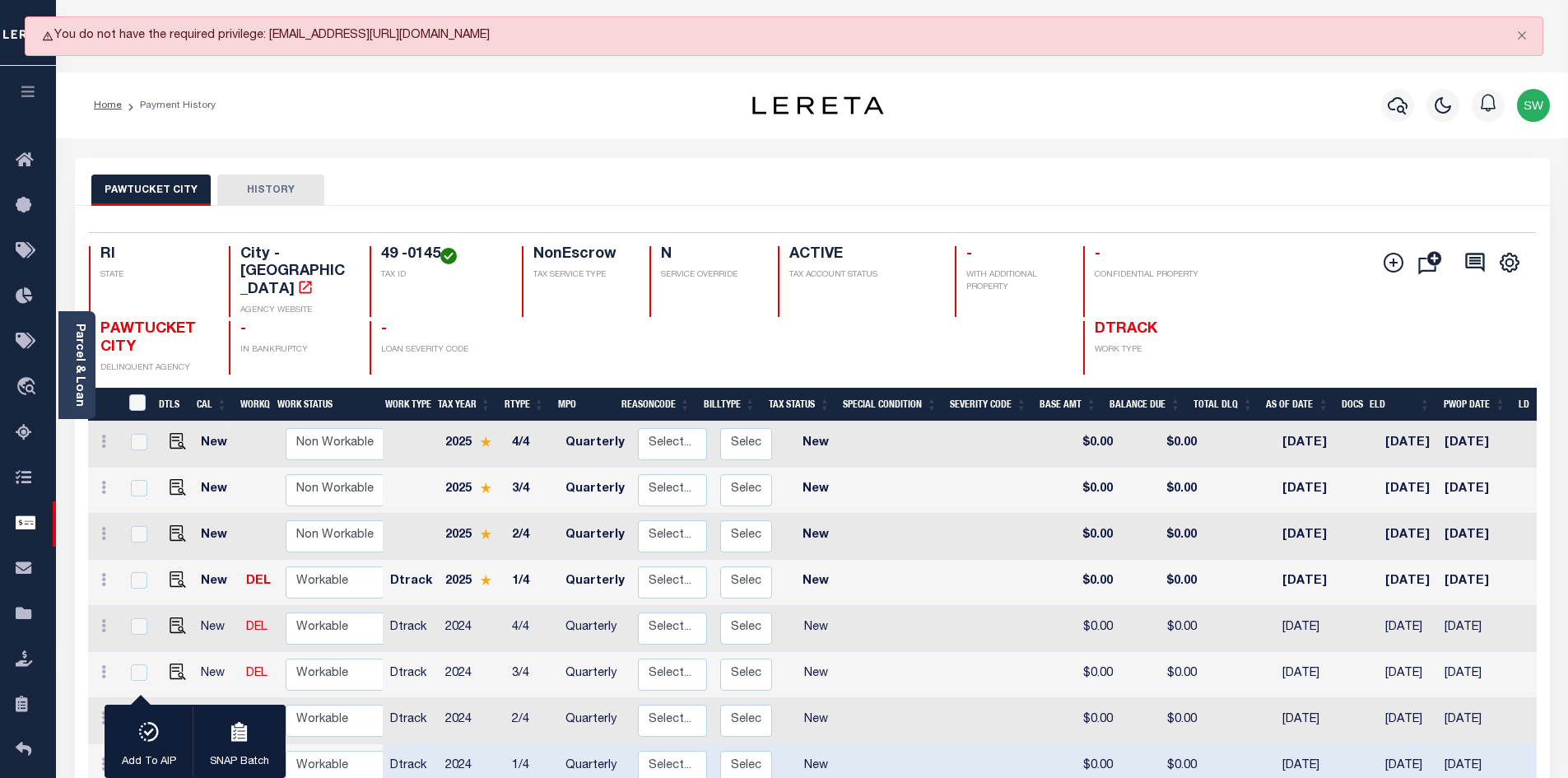
click at [615, 90] on div "Home Payment History" at bounding box center [389, 105] width 615 height 34
click at [561, 189] on div "PAWTUCKET CITY HISTORY" at bounding box center [813, 189] width 1443 height 31
click at [450, 108] on div "Home Payment History" at bounding box center [389, 105] width 615 height 34
click at [269, 102] on div "Home Payment History" at bounding box center [389, 105] width 615 height 34
click at [347, 121] on div "Home Payment History" at bounding box center [389, 105] width 615 height 34
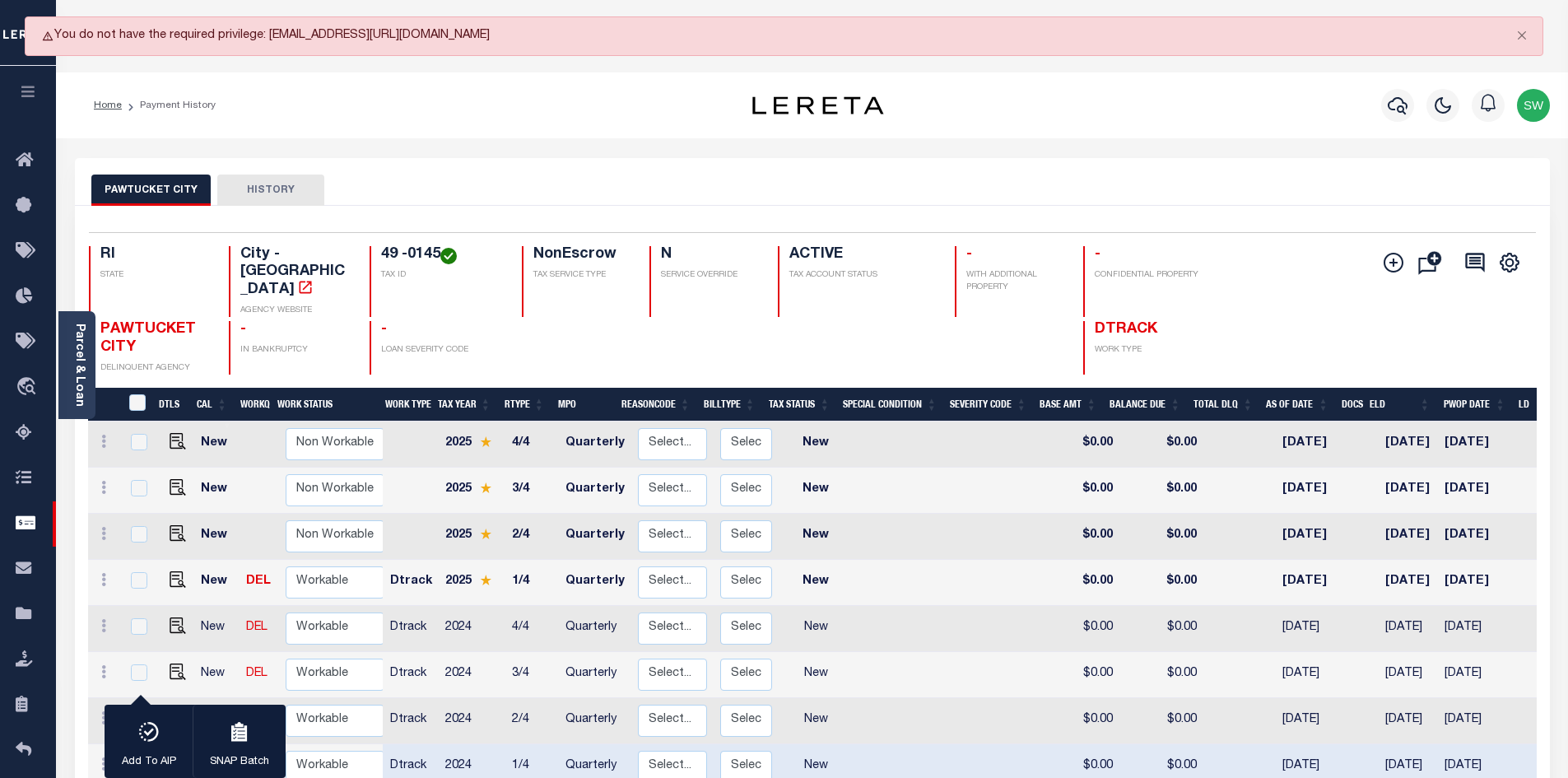
click at [472, 117] on div "Home Payment History" at bounding box center [389, 105] width 615 height 34
click at [555, 173] on div "PAWTUCKET CITY HISTORY" at bounding box center [813, 182] width 1475 height 48
click at [481, 165] on div "PAWTUCKET CITY HISTORY" at bounding box center [813, 182] width 1475 height 48
click at [525, 107] on div "Home Payment History" at bounding box center [389, 105] width 615 height 34
click at [479, 84] on div "Home Payment History Profile" at bounding box center [813, 105] width 1512 height 66
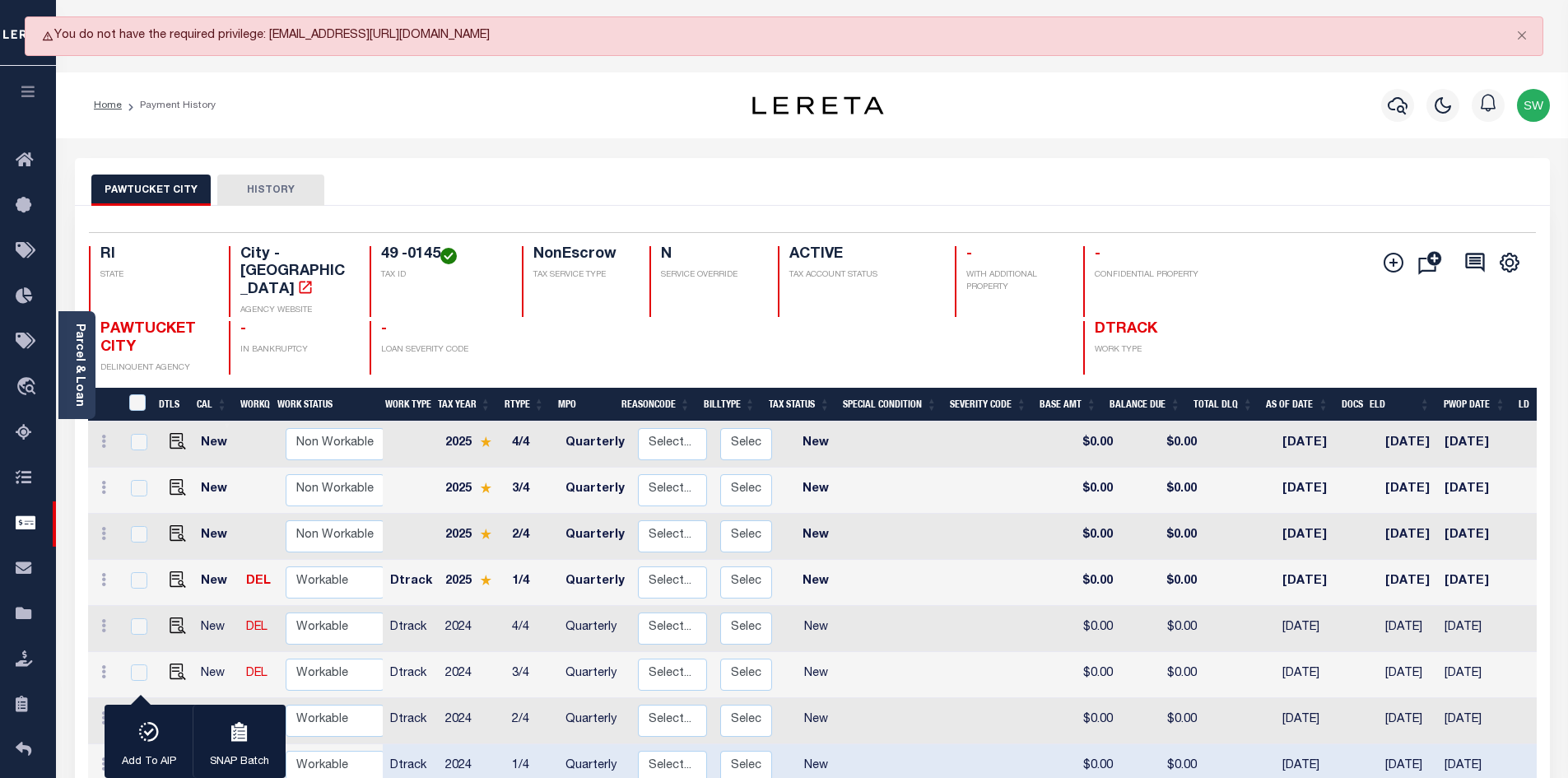
click at [294, 104] on div "Home Payment History" at bounding box center [389, 105] width 615 height 34
click at [433, 113] on div "Home Payment History" at bounding box center [389, 105] width 615 height 34
drag, startPoint x: 350, startPoint y: 118, endPoint x: 356, endPoint y: 60, distance: 58.3
click at [350, 117] on div "Home Payment History" at bounding box center [389, 105] width 615 height 34
click at [20, 158] on icon at bounding box center [29, 160] width 26 height 20
